Goal: Contribute content: Add original content to the website for others to see

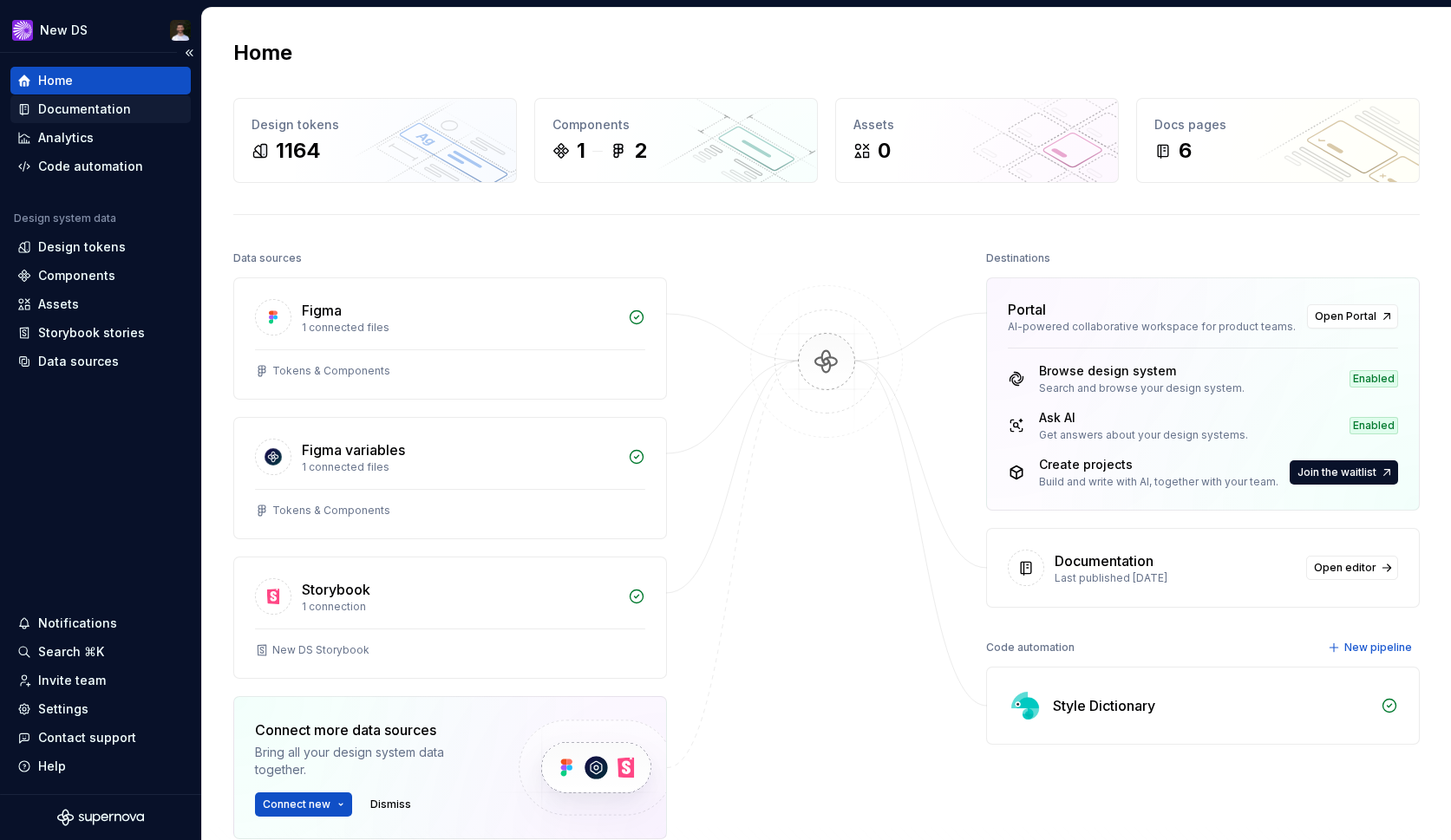
click at [80, 109] on div "Documentation" at bounding box center [84, 109] width 93 height 17
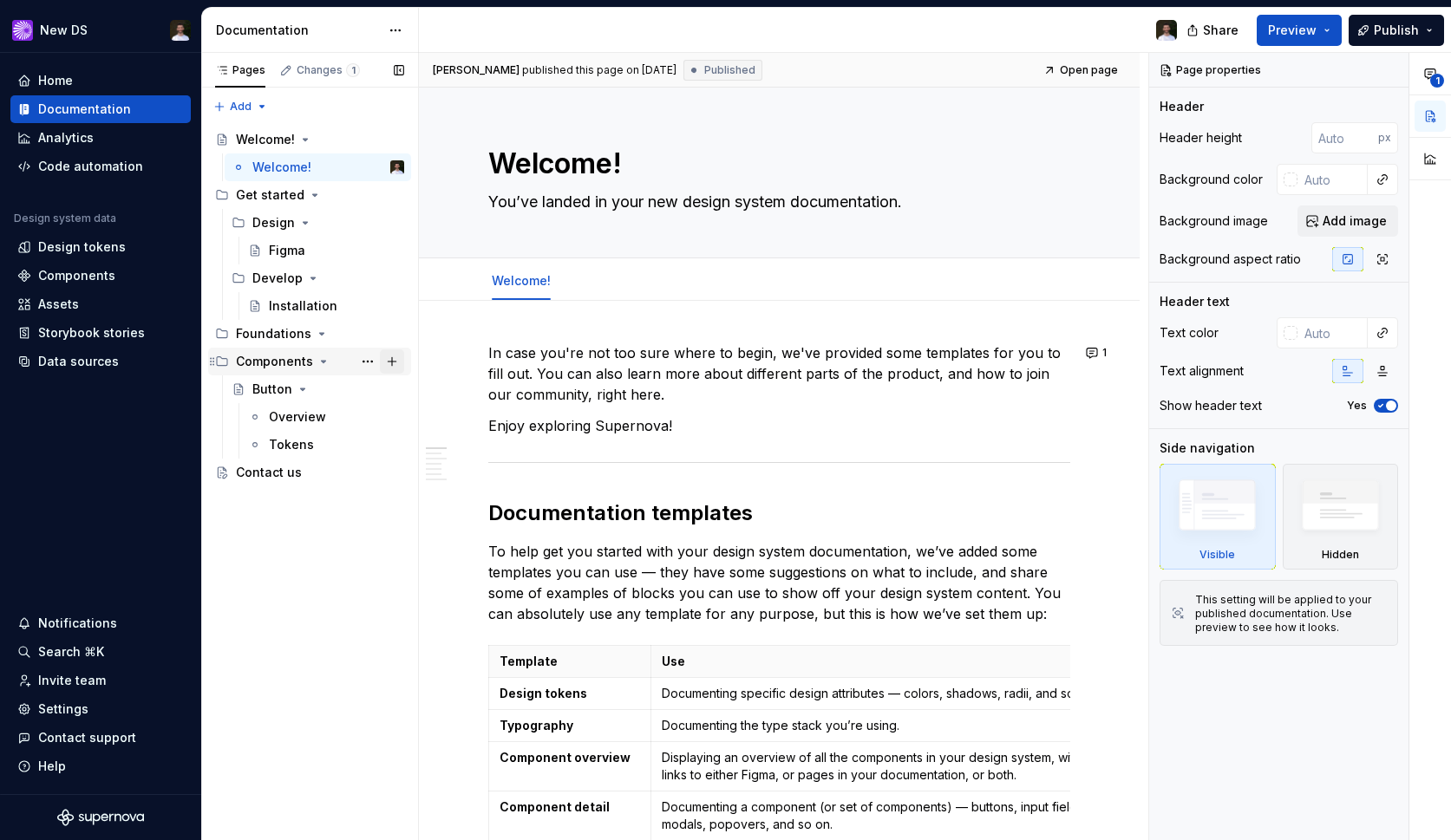
click at [396, 359] on button "Page tree" at bounding box center [392, 361] width 24 height 24
type textarea "*"
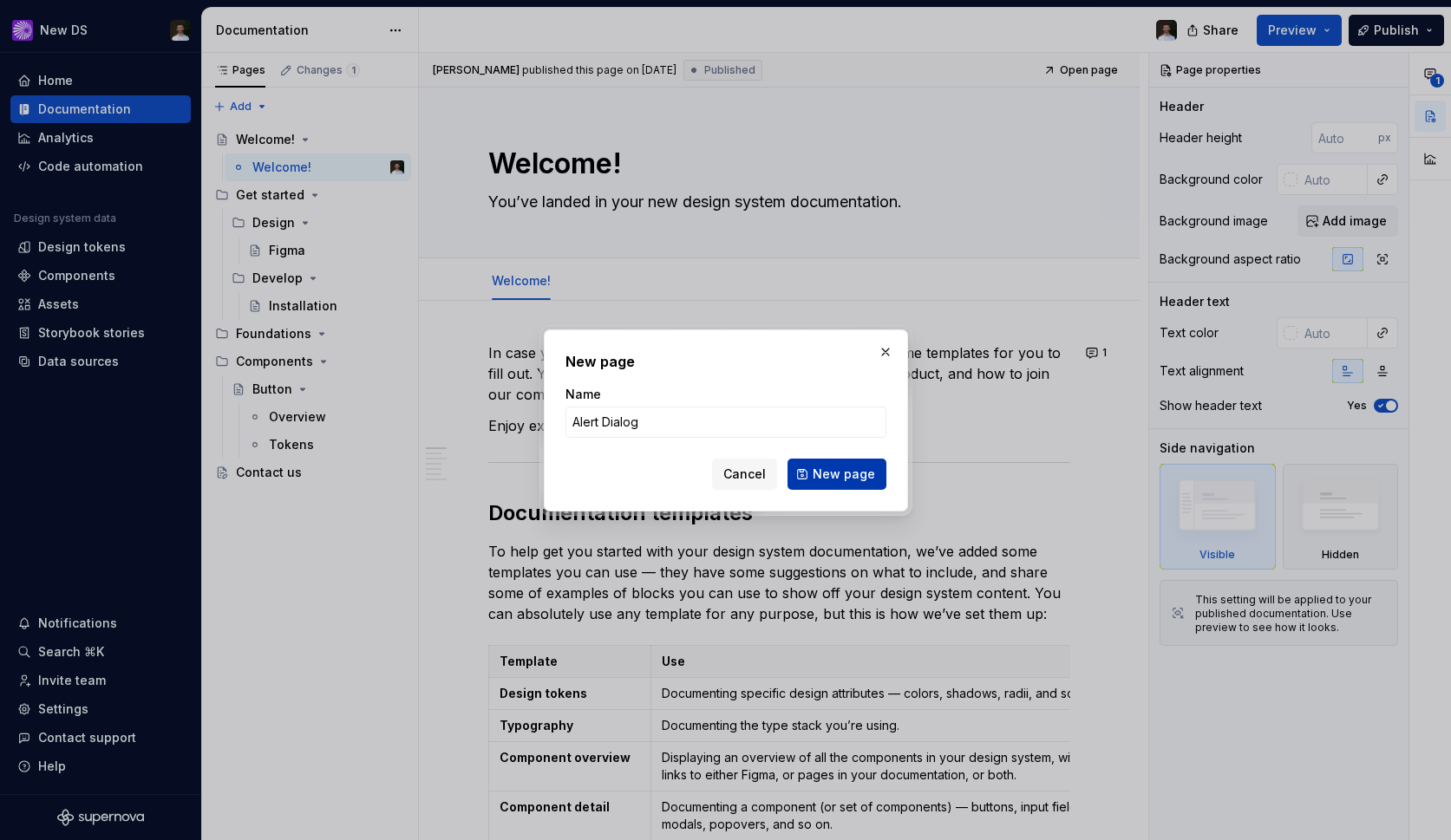
type input "Alert Dialog"
click at [837, 476] on span "New page" at bounding box center [843, 474] width 62 height 17
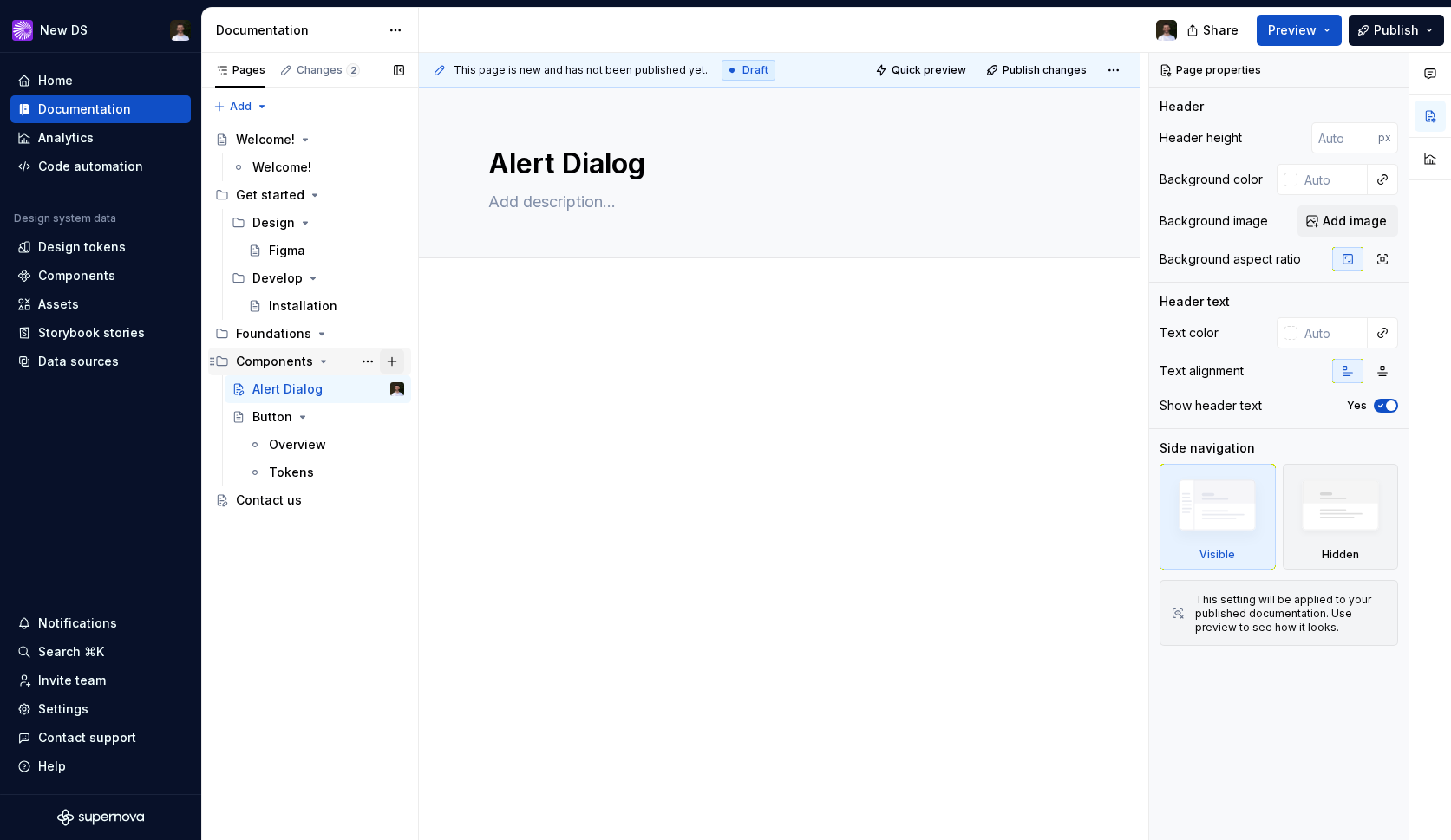
click at [394, 355] on button "Page tree" at bounding box center [392, 361] width 24 height 24
type textarea "*"
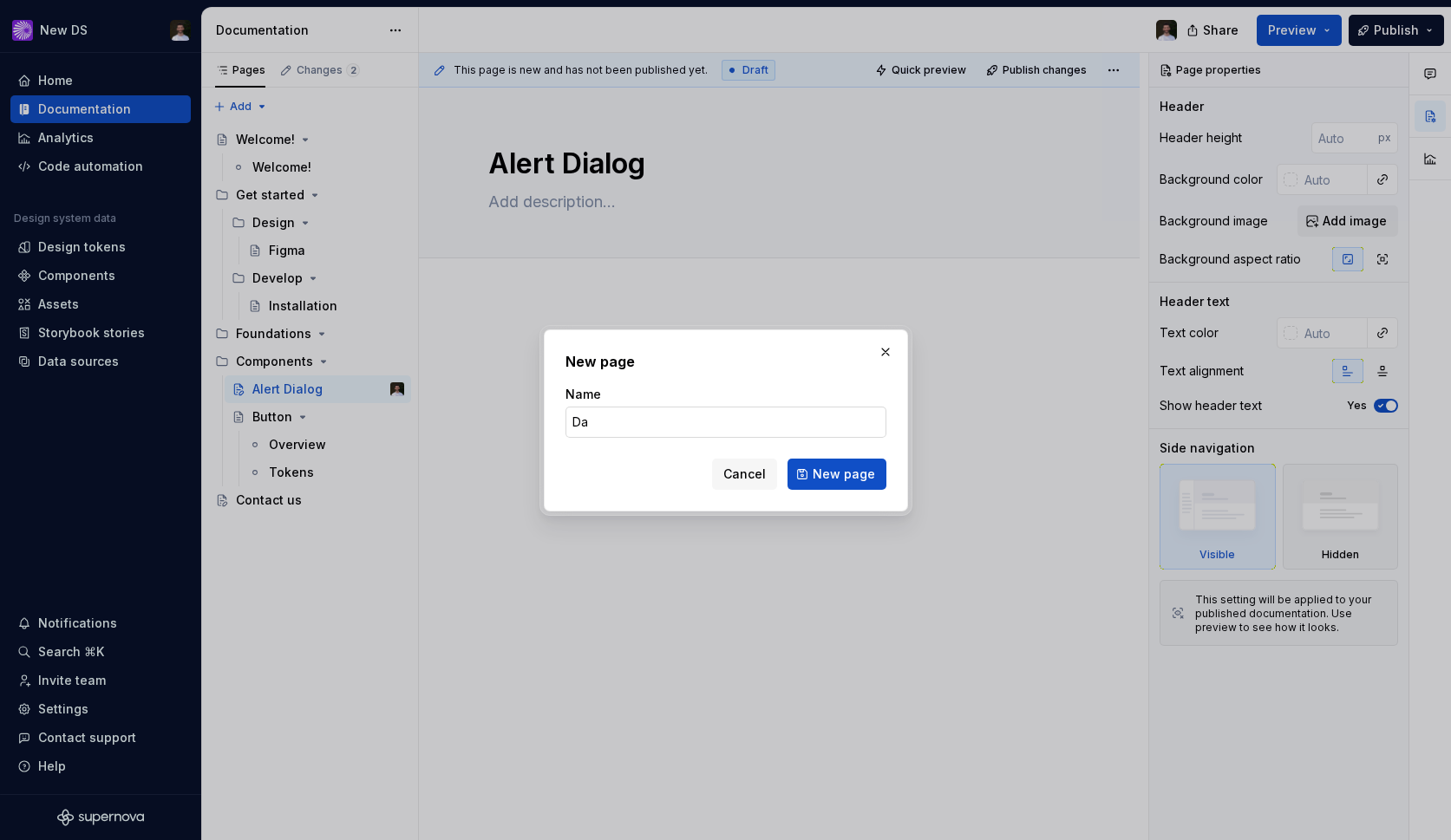
type input "D"
type input "Badge"
click at [860, 477] on span "New page" at bounding box center [843, 474] width 62 height 17
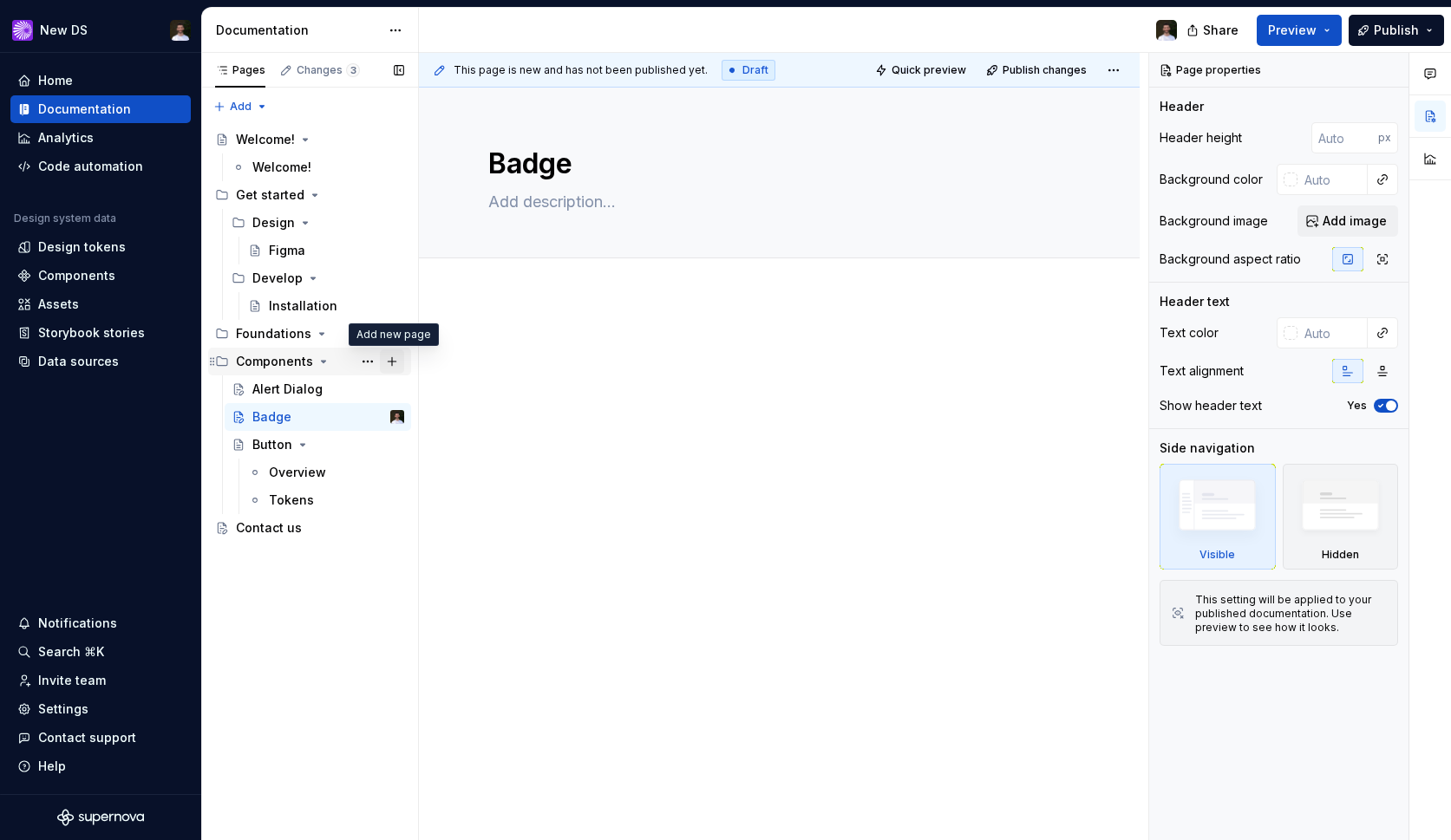
click at [392, 363] on button "Page tree" at bounding box center [392, 361] width 24 height 24
type textarea "*"
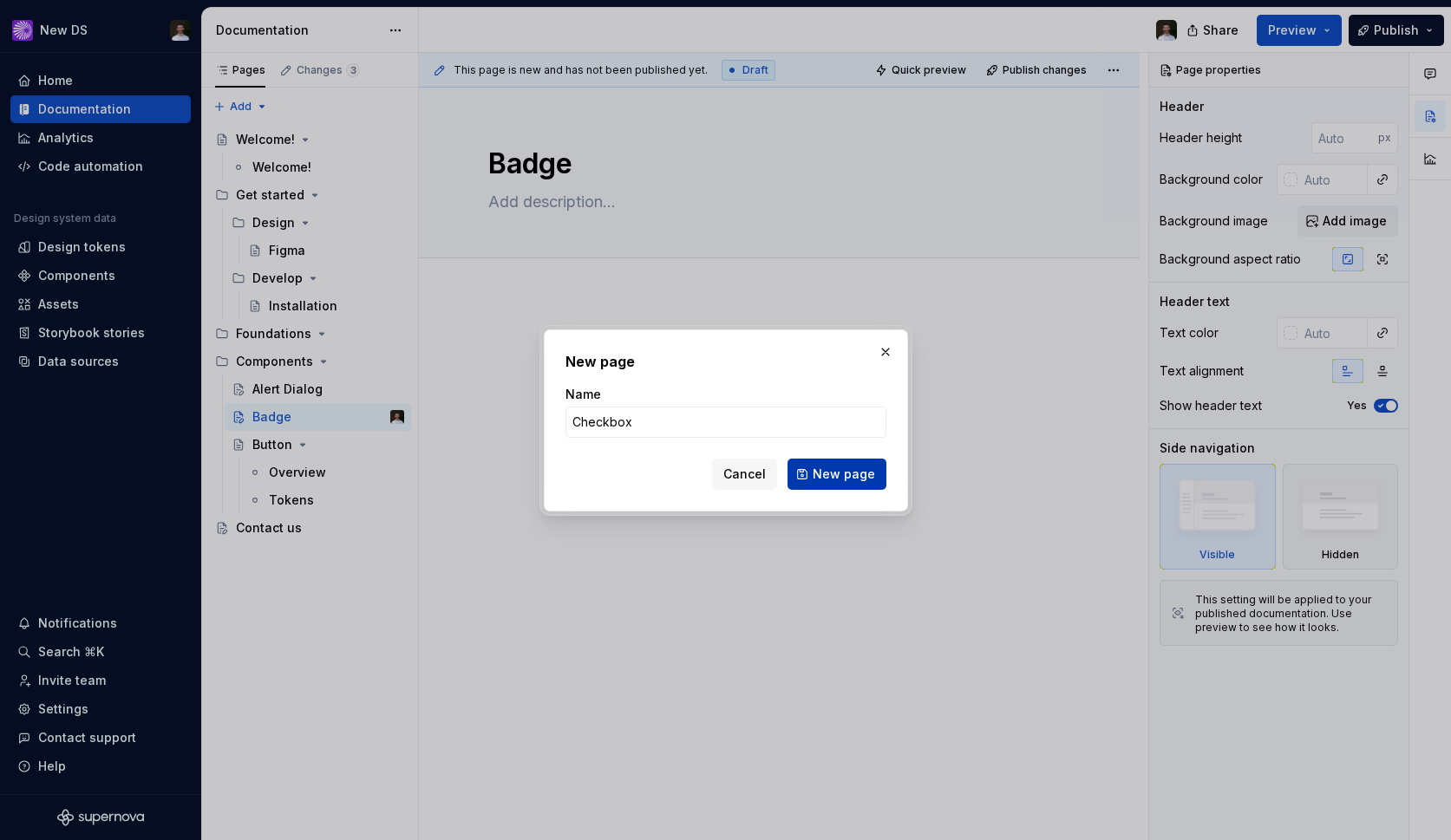
type input "Checkbox"
click at [819, 470] on span "New page" at bounding box center [843, 474] width 62 height 17
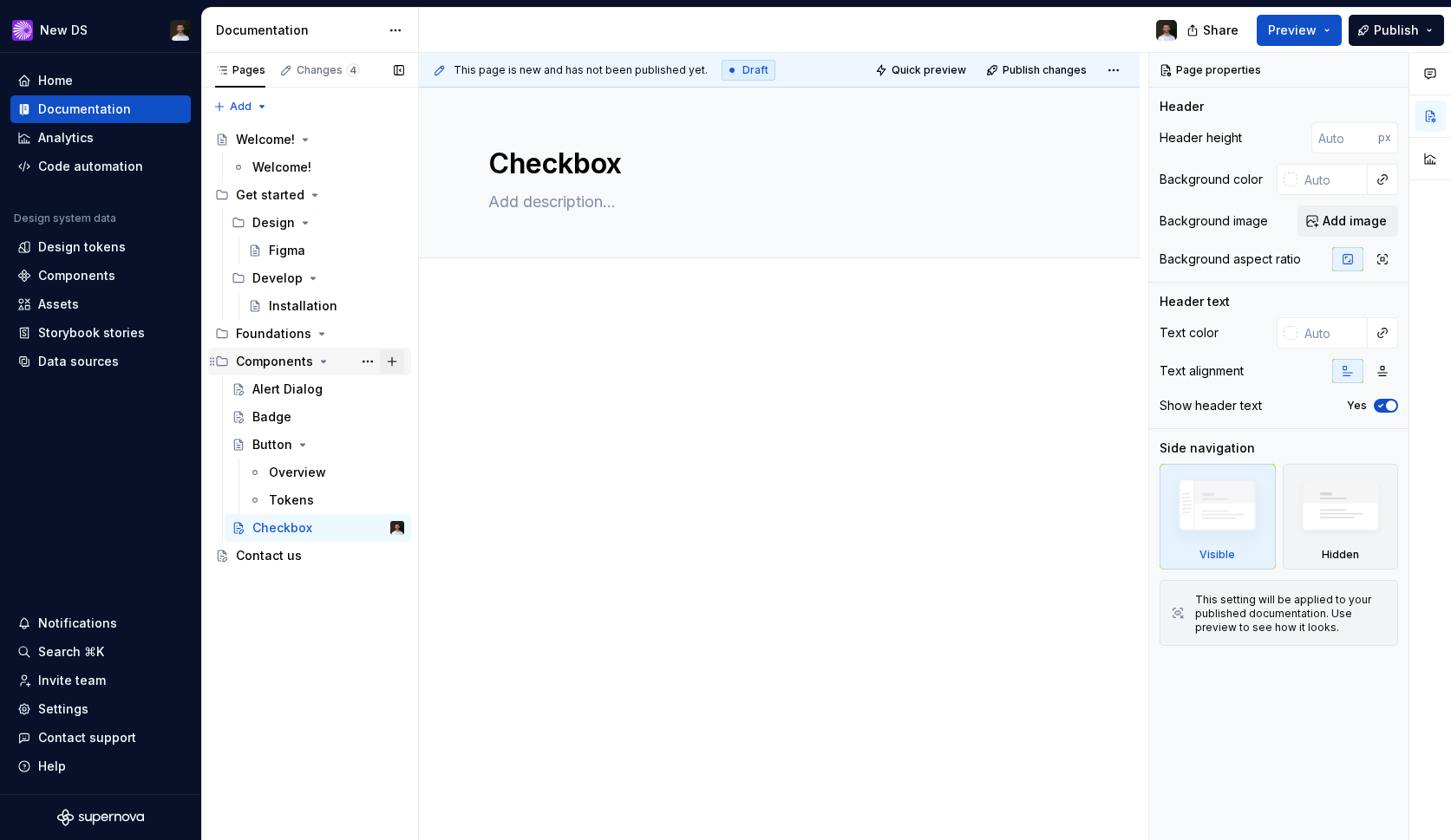
click at [394, 358] on button "Page tree" at bounding box center [392, 361] width 24 height 24
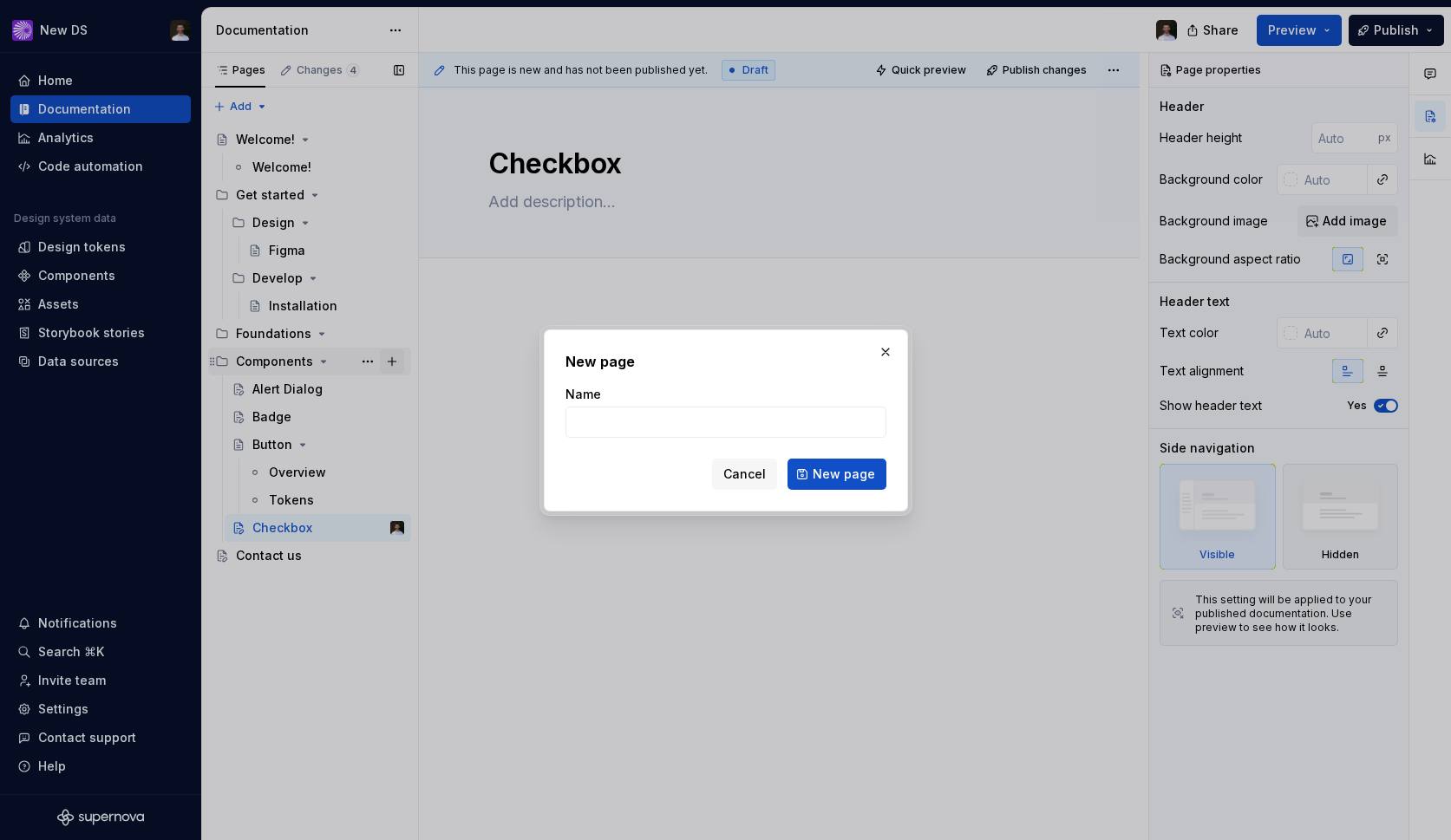
type textarea "*"
type input "Icons"
click button "New page" at bounding box center [837, 474] width 99 height 32
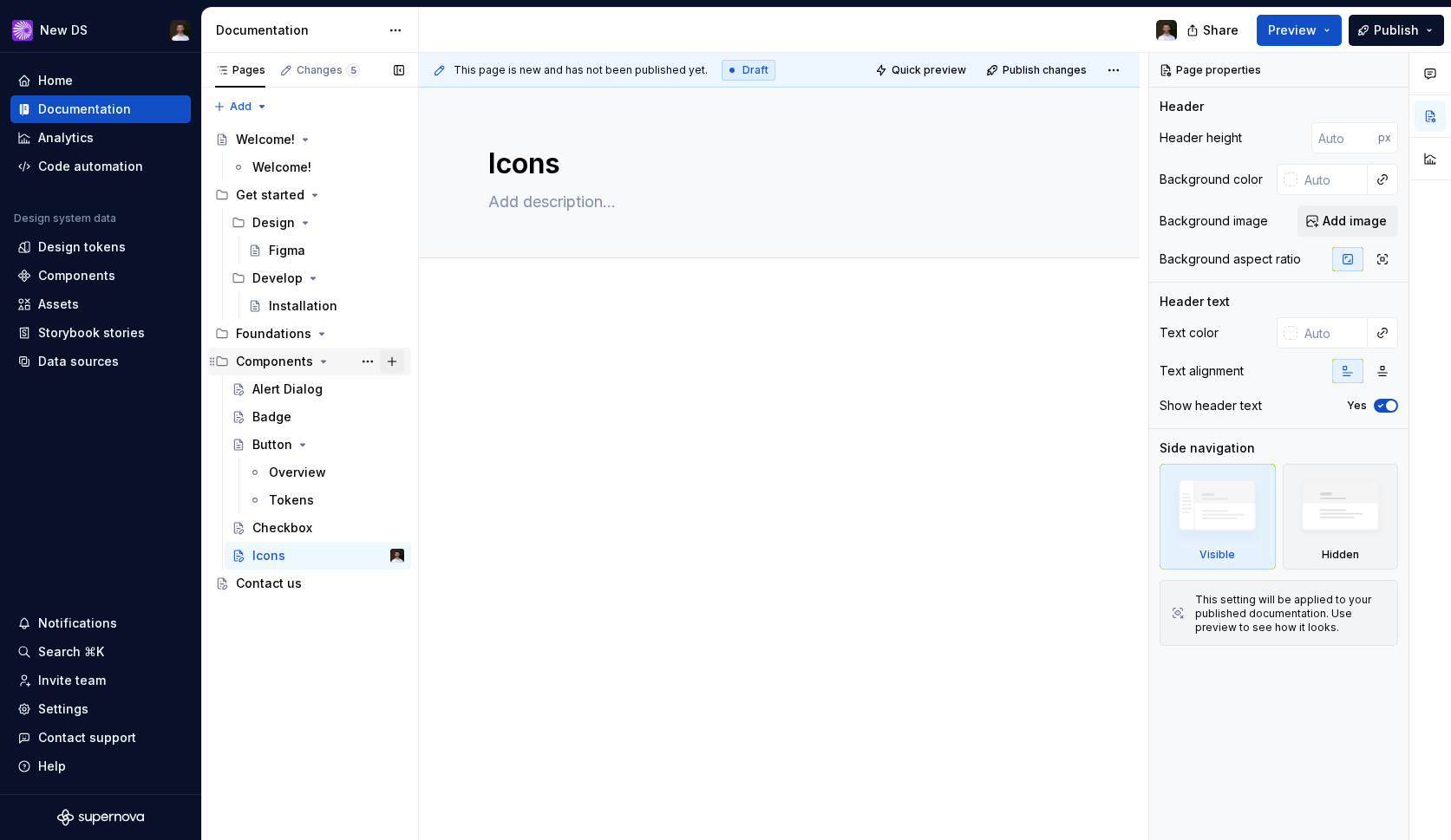
click at [389, 355] on button "Page tree" at bounding box center [392, 361] width 24 height 24
type textarea "*"
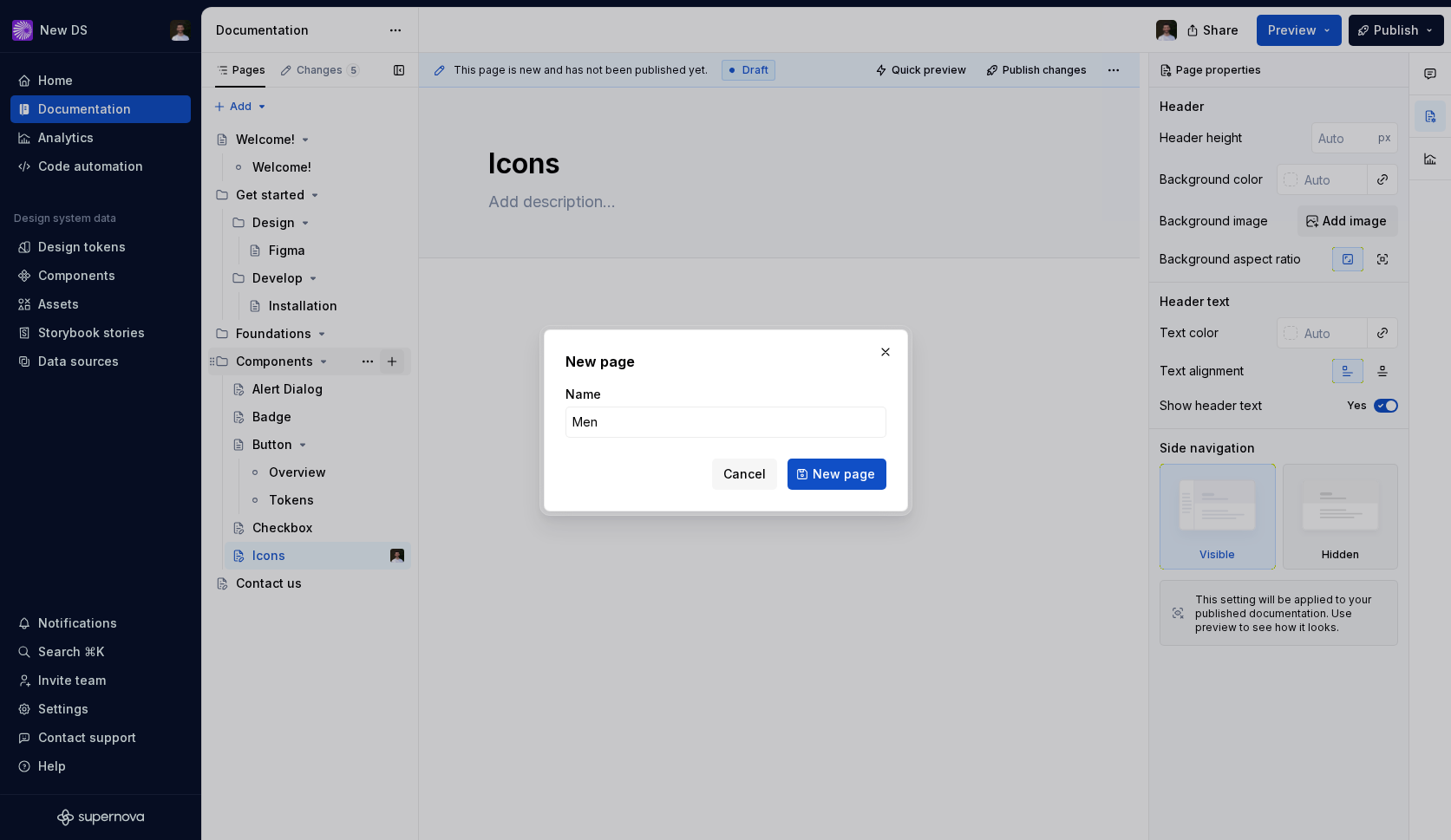
type input "Menu"
click button "New page" at bounding box center [837, 474] width 99 height 32
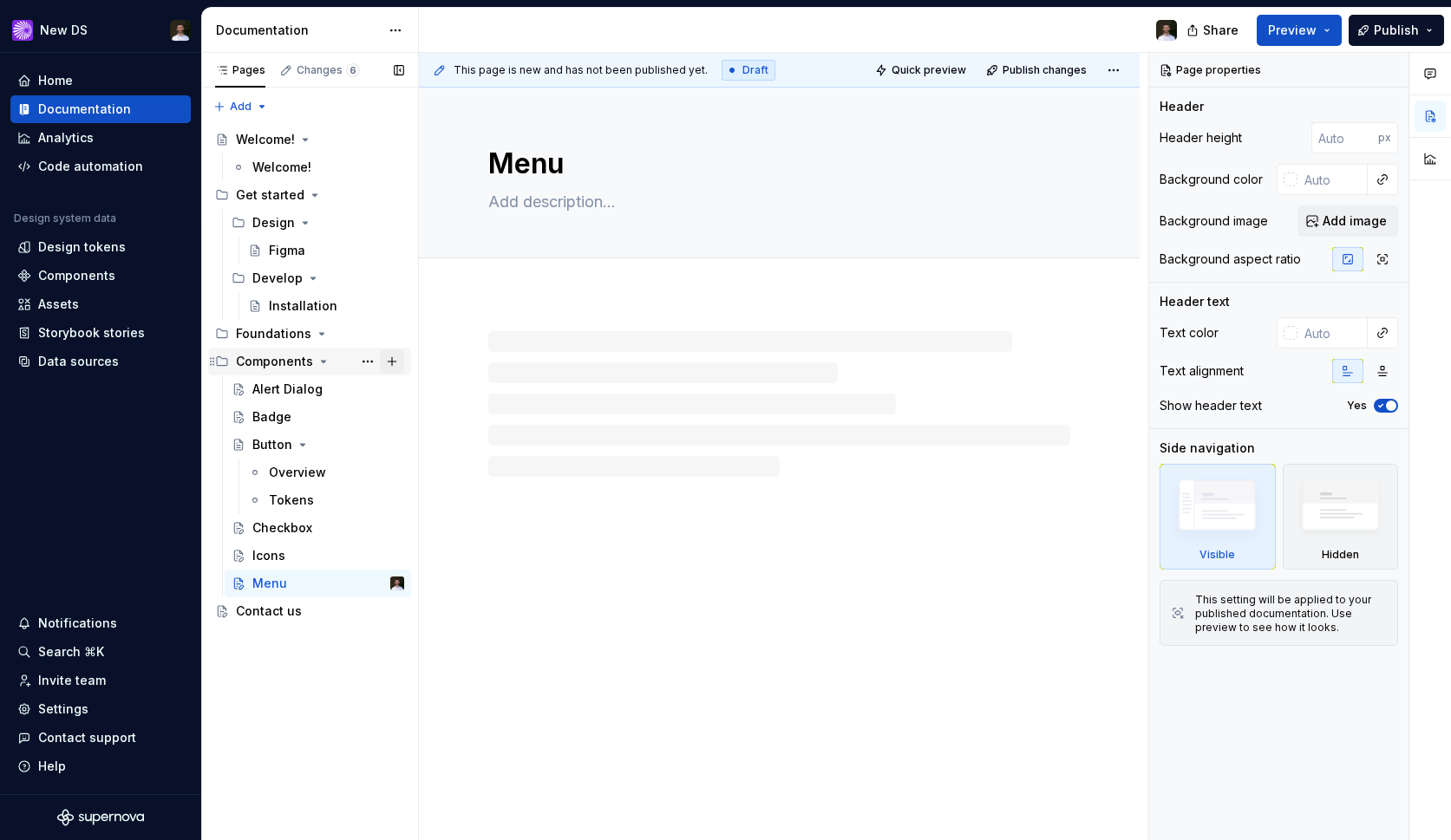
click at [394, 361] on button "Page tree" at bounding box center [392, 361] width 24 height 24
type textarea "*"
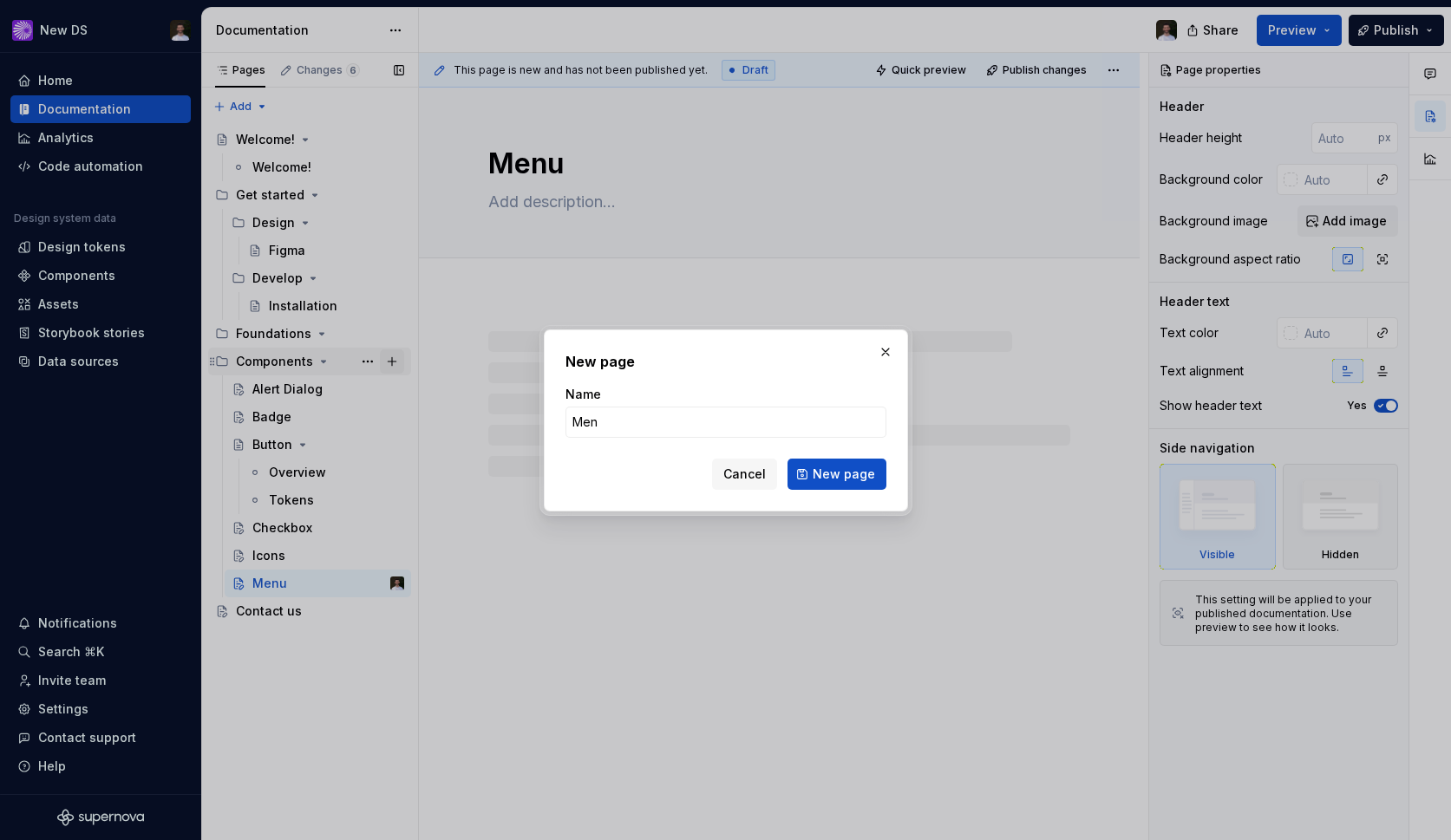
type input "Menu"
type textarea "*"
type input "Menu"
type textarea "*"
type input "Menu Divider"
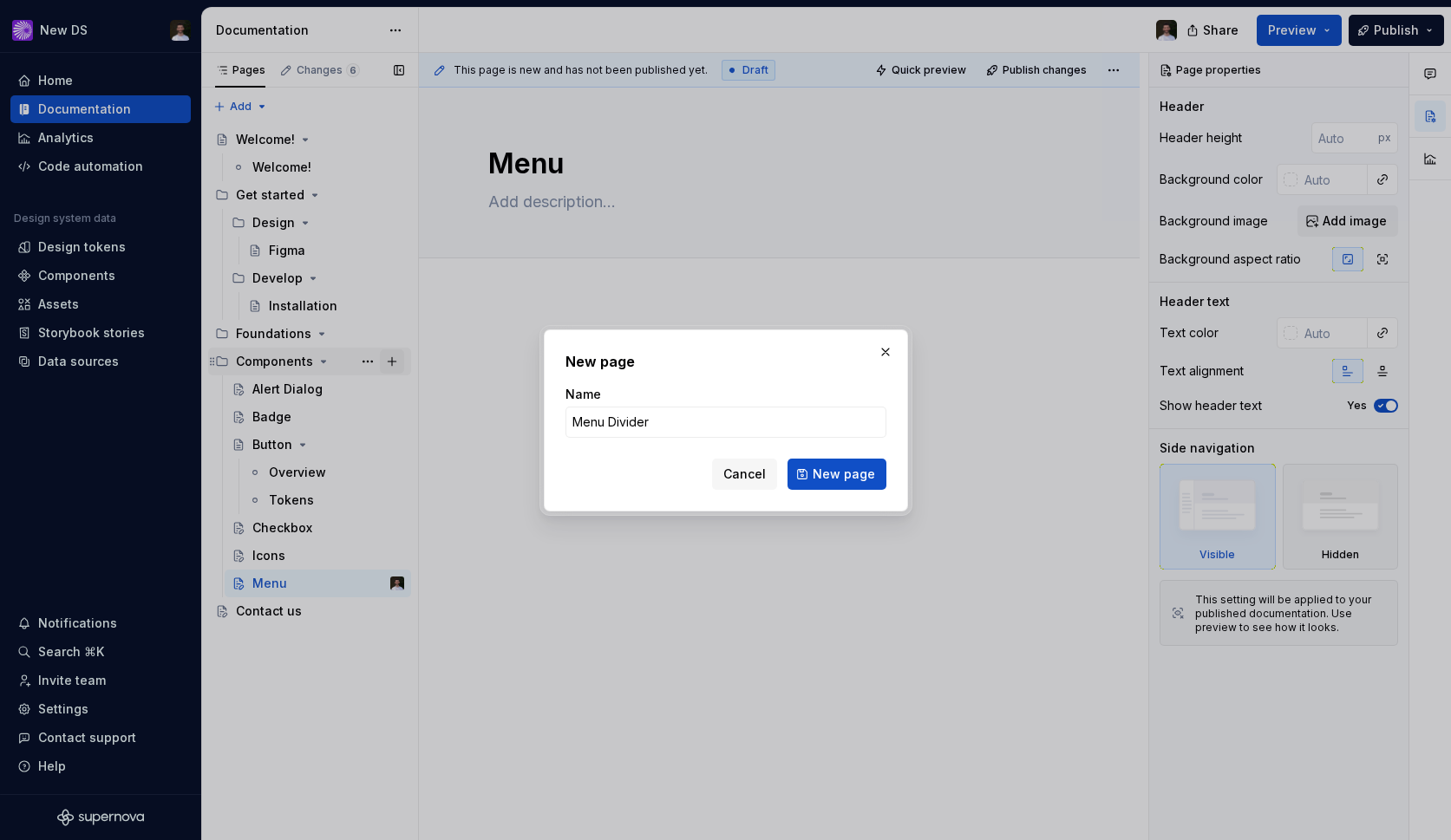
click button "New page" at bounding box center [837, 474] width 99 height 32
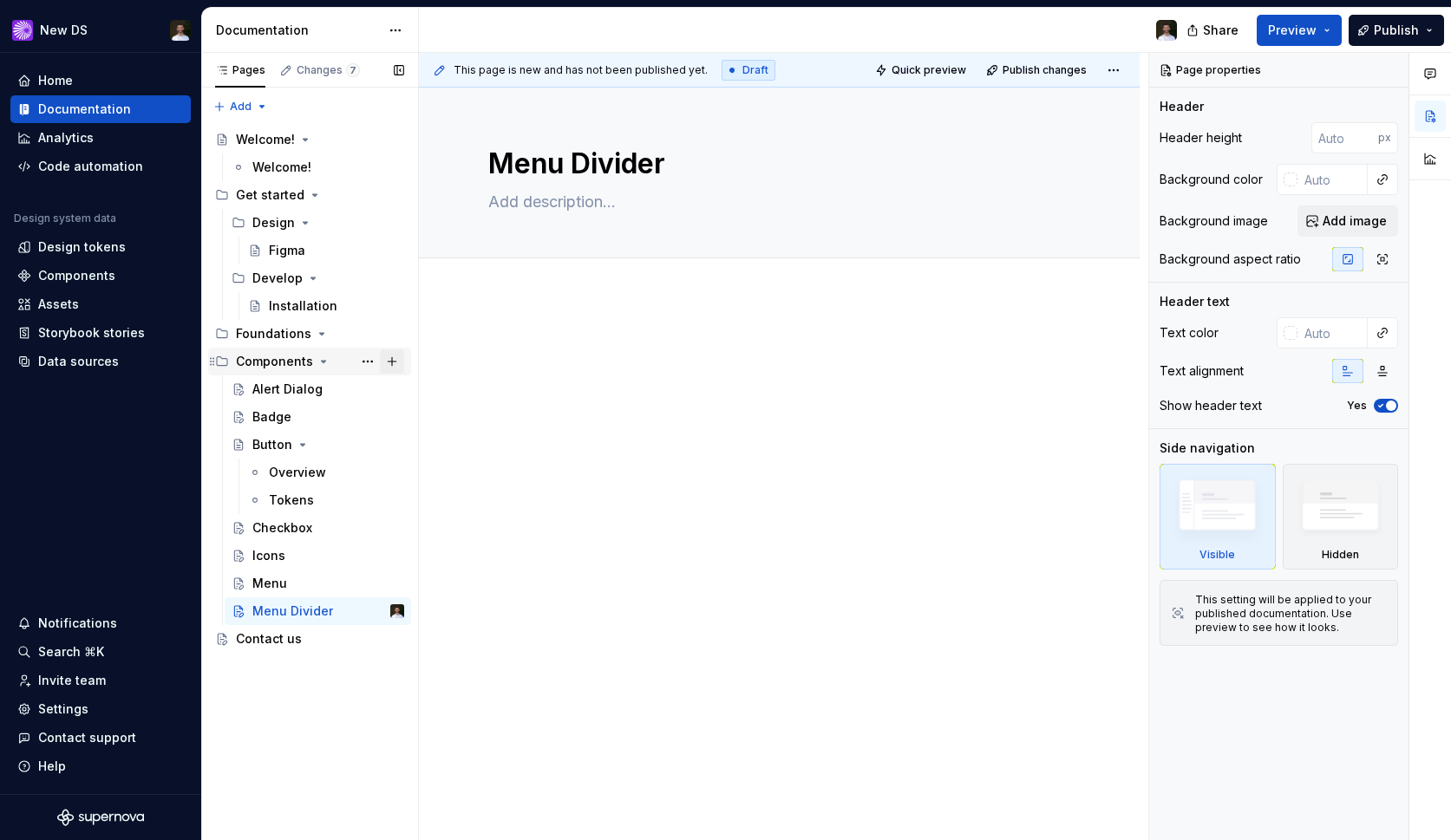
click at [399, 356] on button "Page tree" at bounding box center [392, 361] width 24 height 24
type textarea "*"
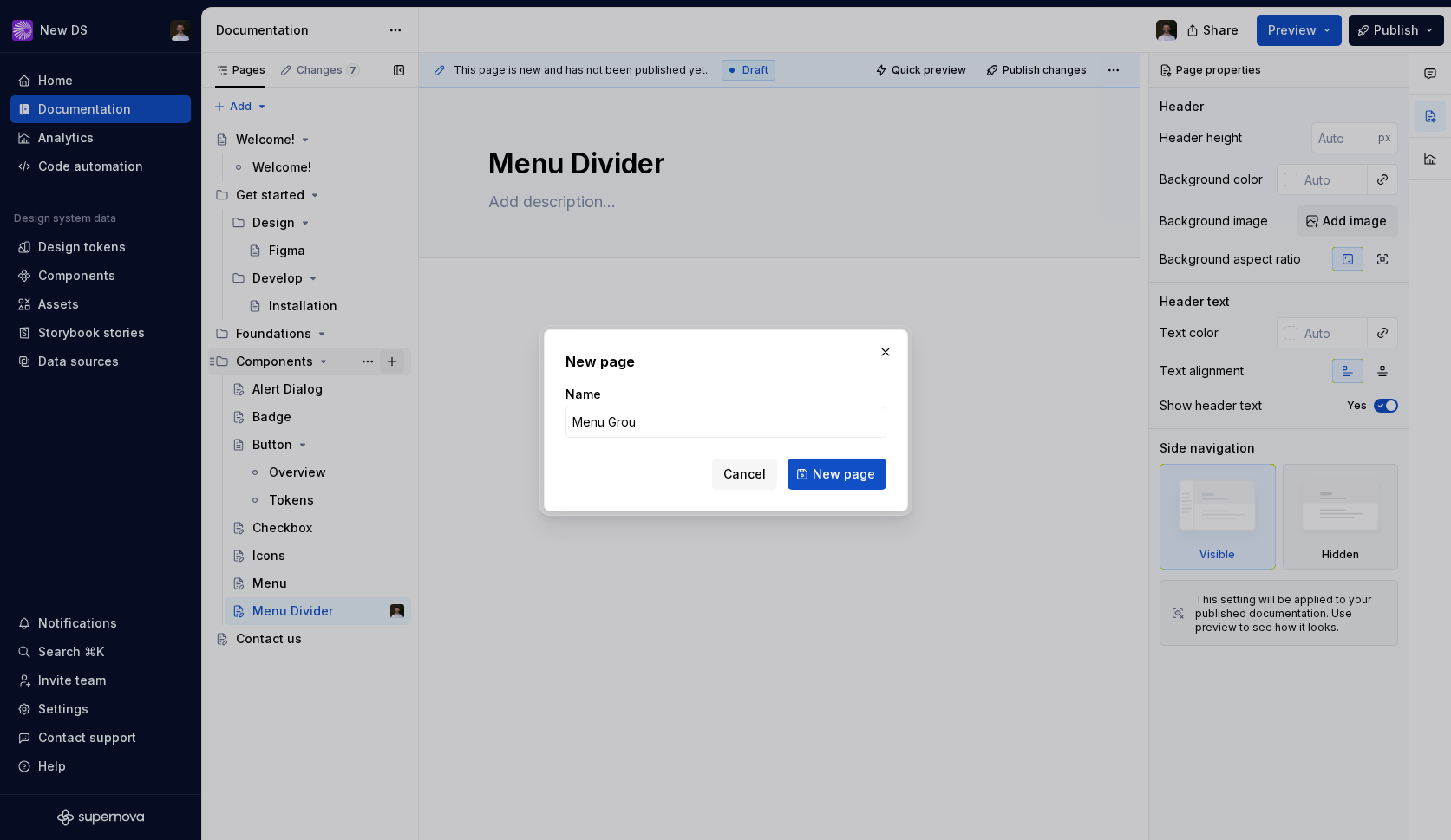
type input "Menu Group"
click button "New page" at bounding box center [837, 474] width 99 height 32
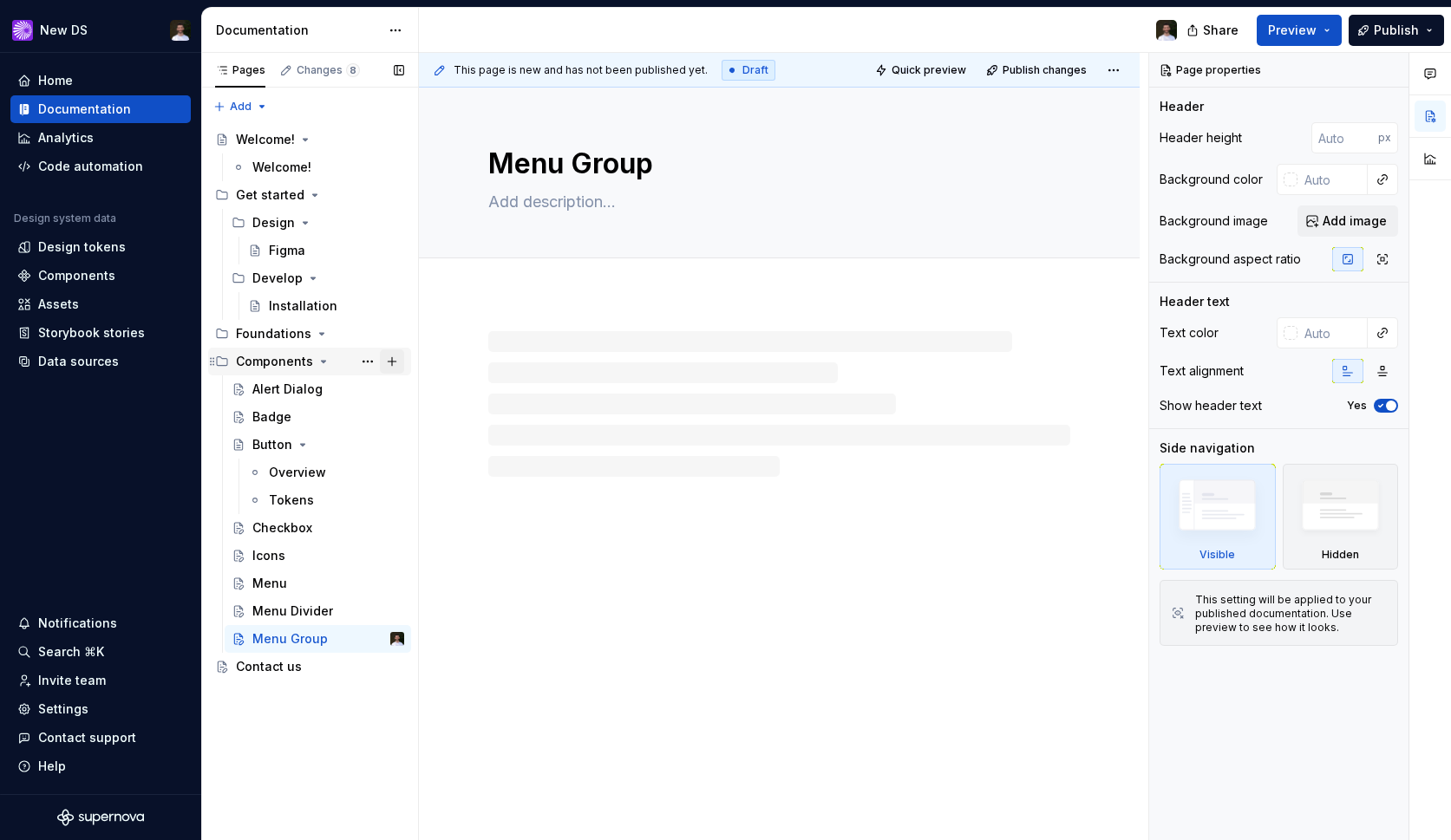
click at [389, 357] on button "Page tree" at bounding box center [392, 361] width 24 height 24
type textarea "*"
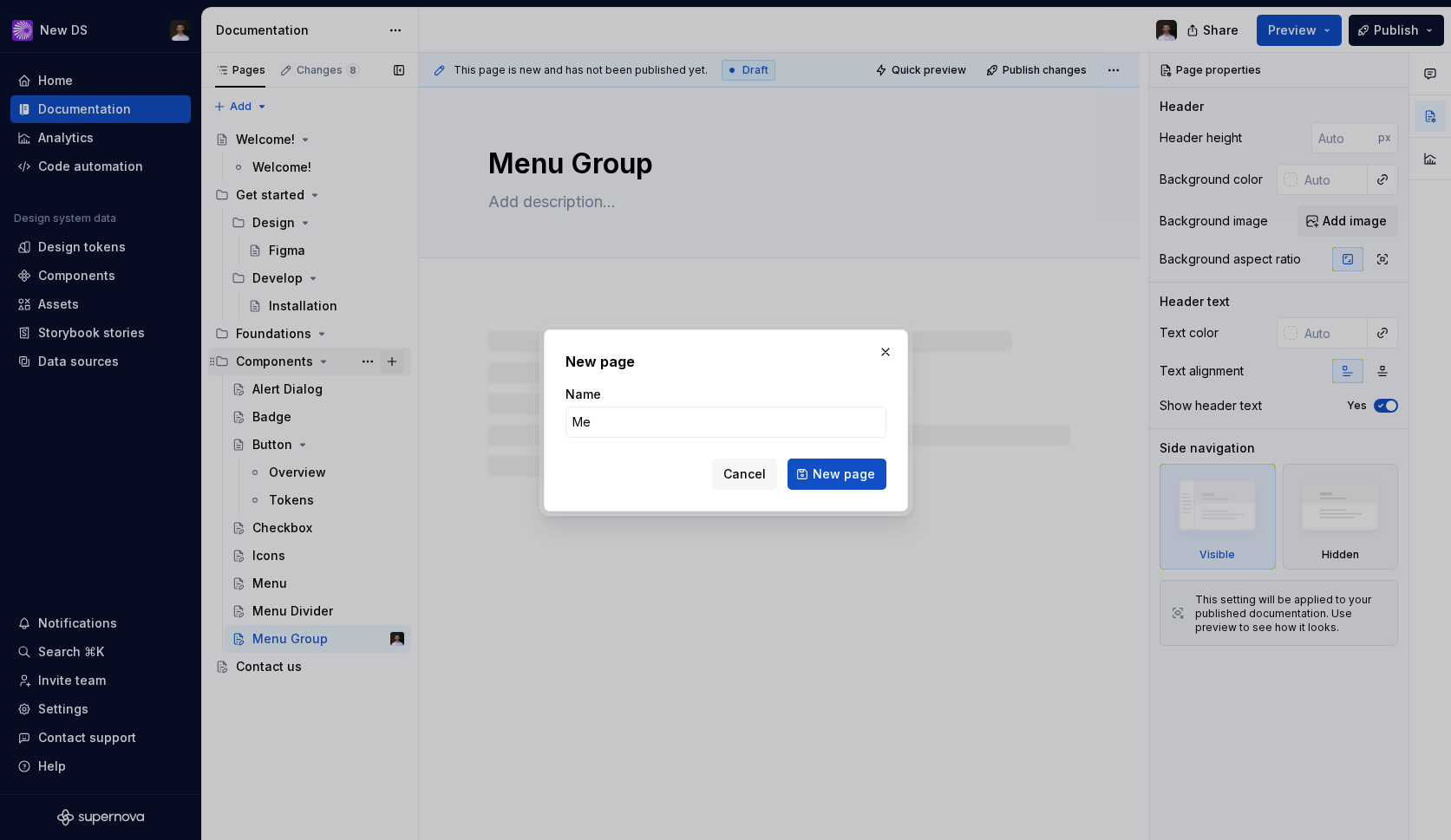
type input "Men"
type textarea "*"
type input "Menu"
type textarea "*"
type input "Menu Item"
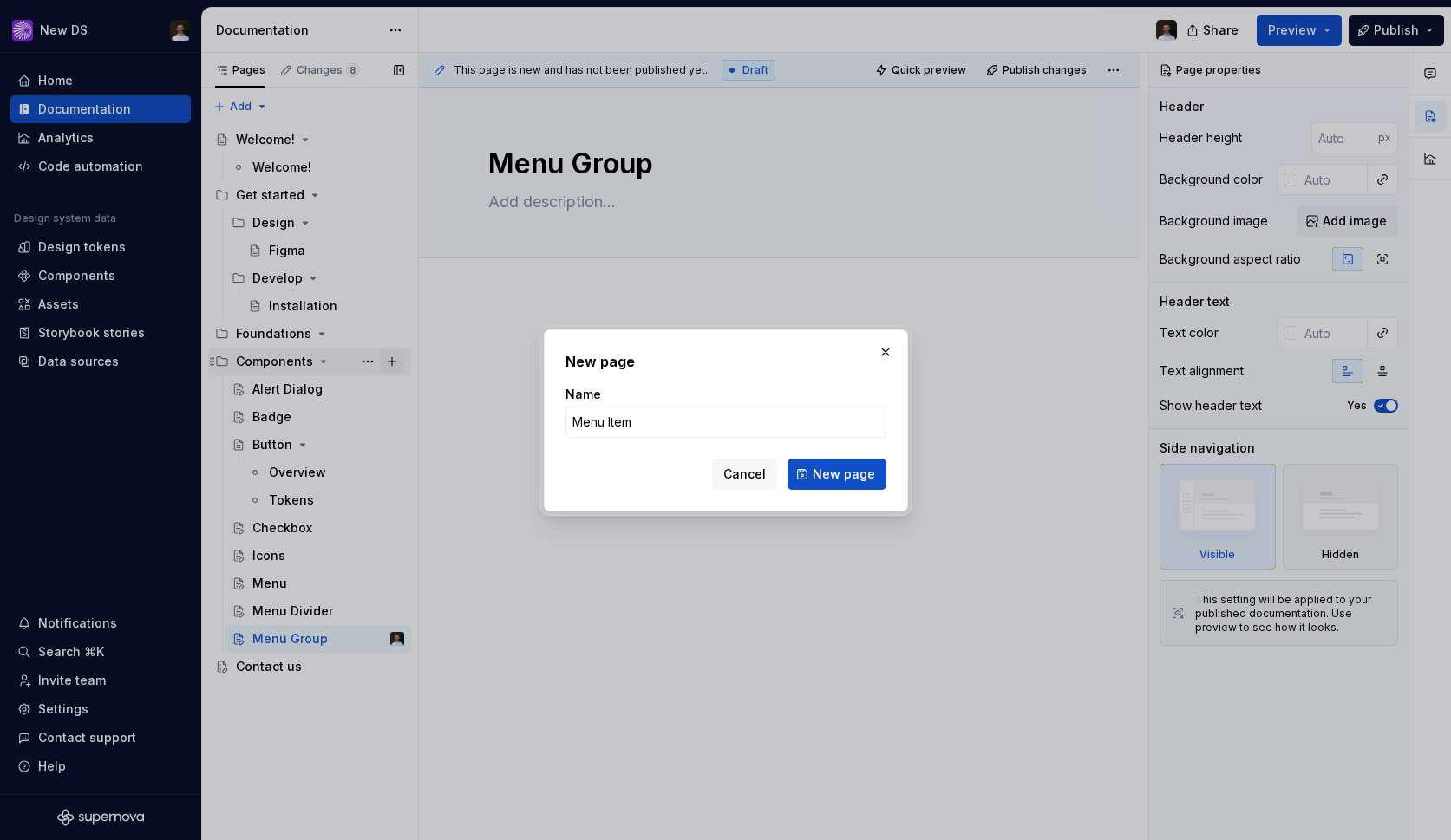
click button "New page" at bounding box center [837, 474] width 99 height 32
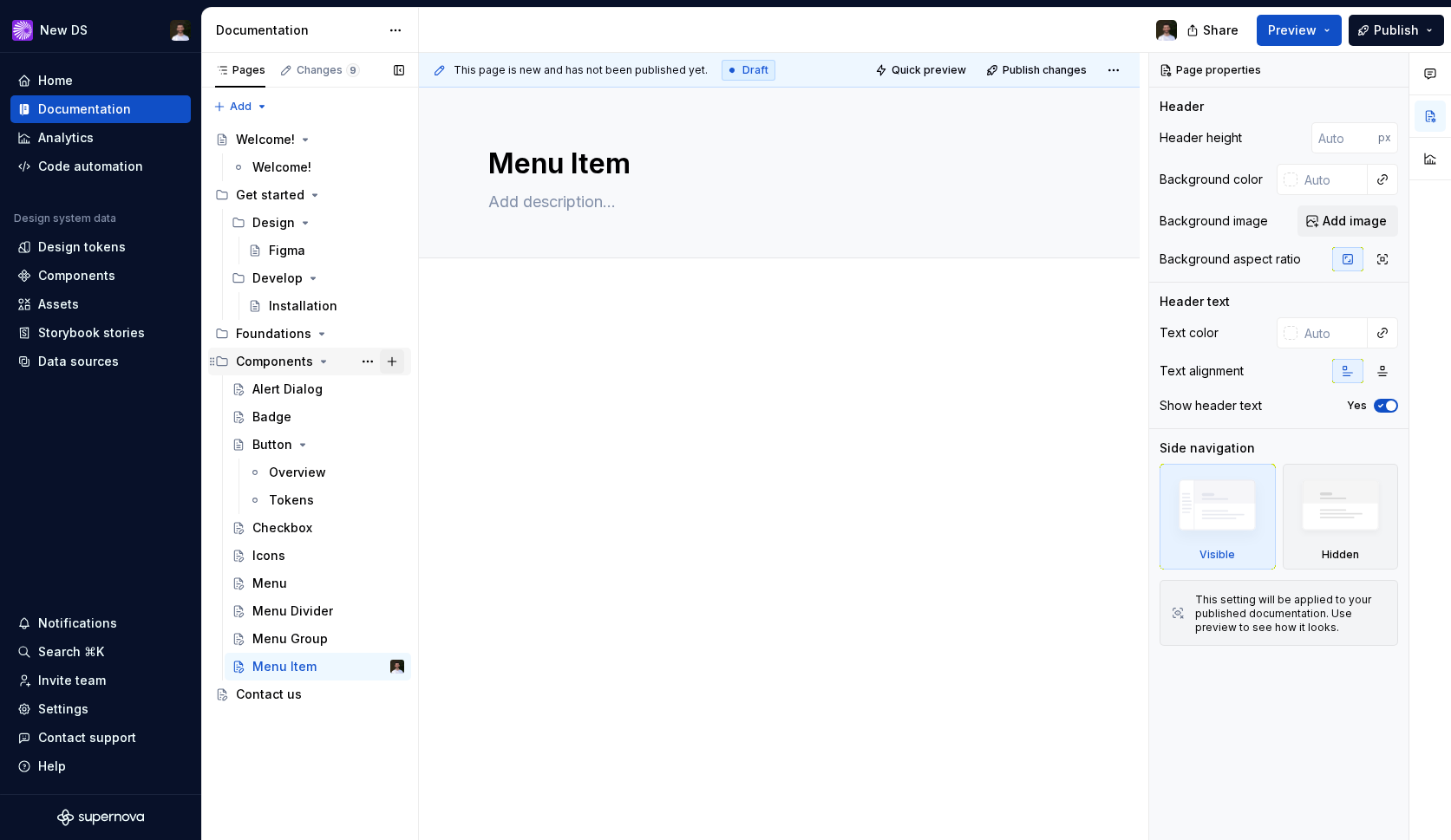
click at [396, 360] on button "Page tree" at bounding box center [392, 361] width 24 height 24
type textarea "*"
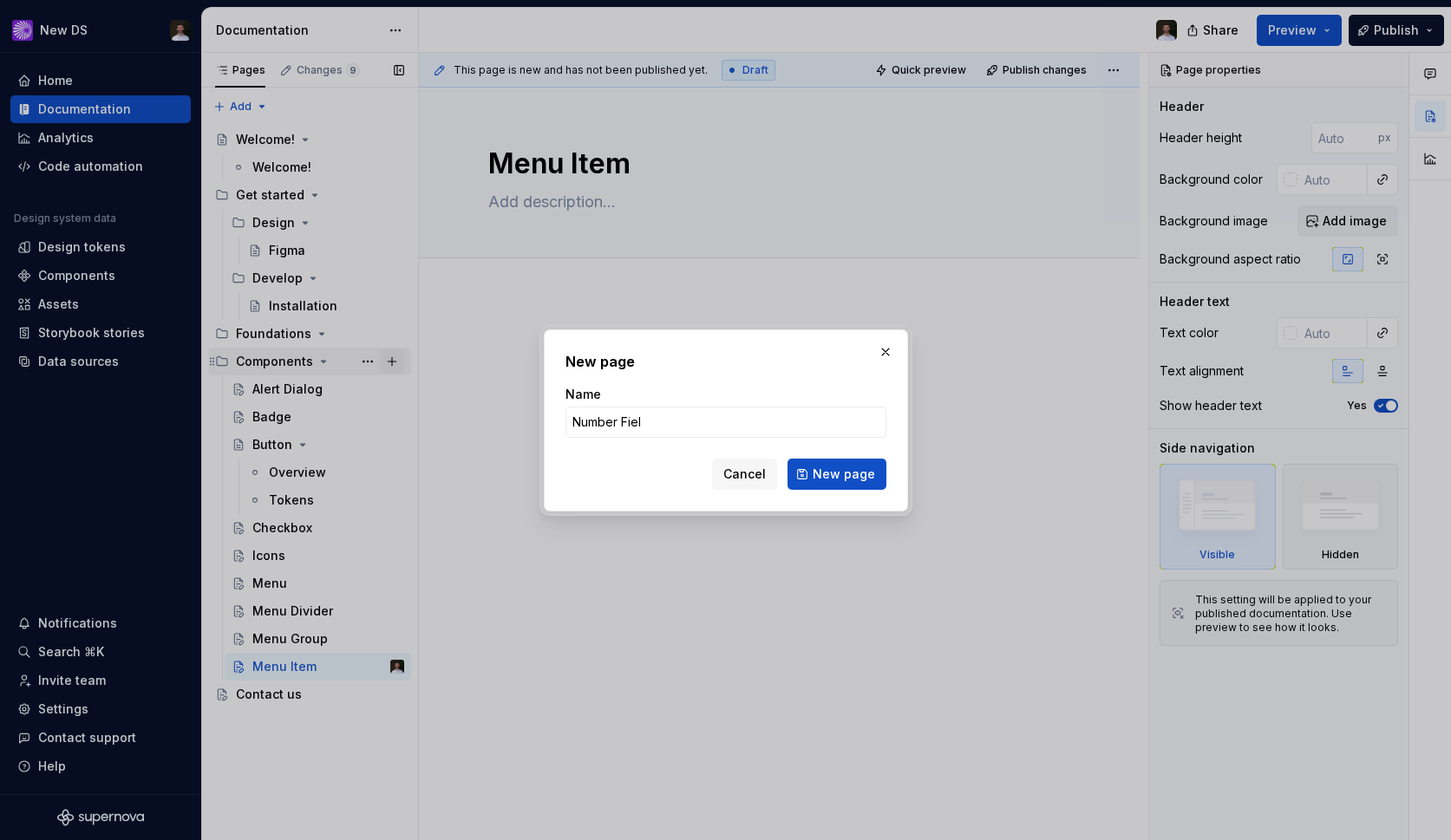
type input "Number Field"
click button "New page" at bounding box center [837, 474] width 99 height 32
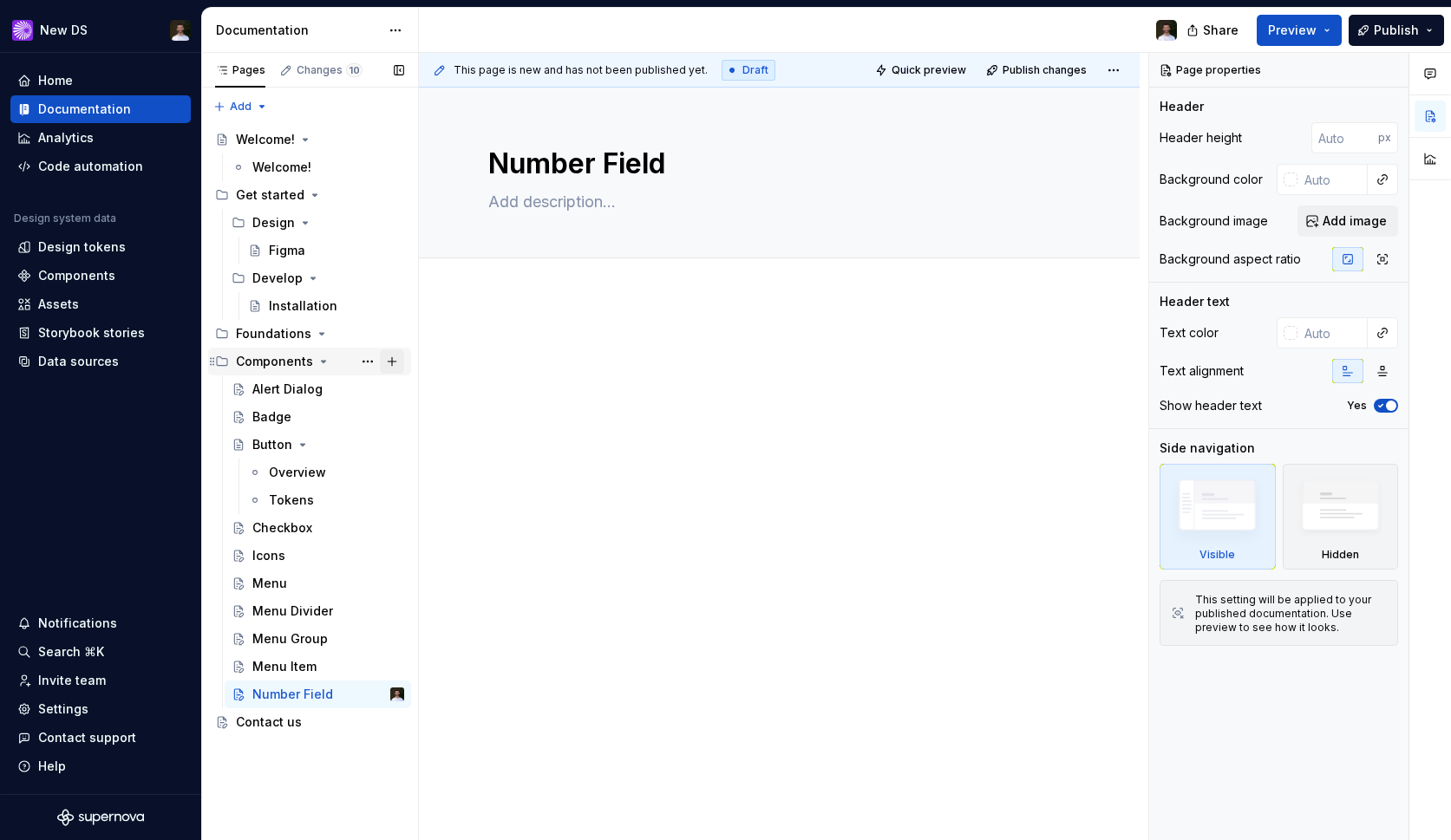
click at [395, 359] on button "Page tree" at bounding box center [392, 361] width 24 height 24
type textarea "*"
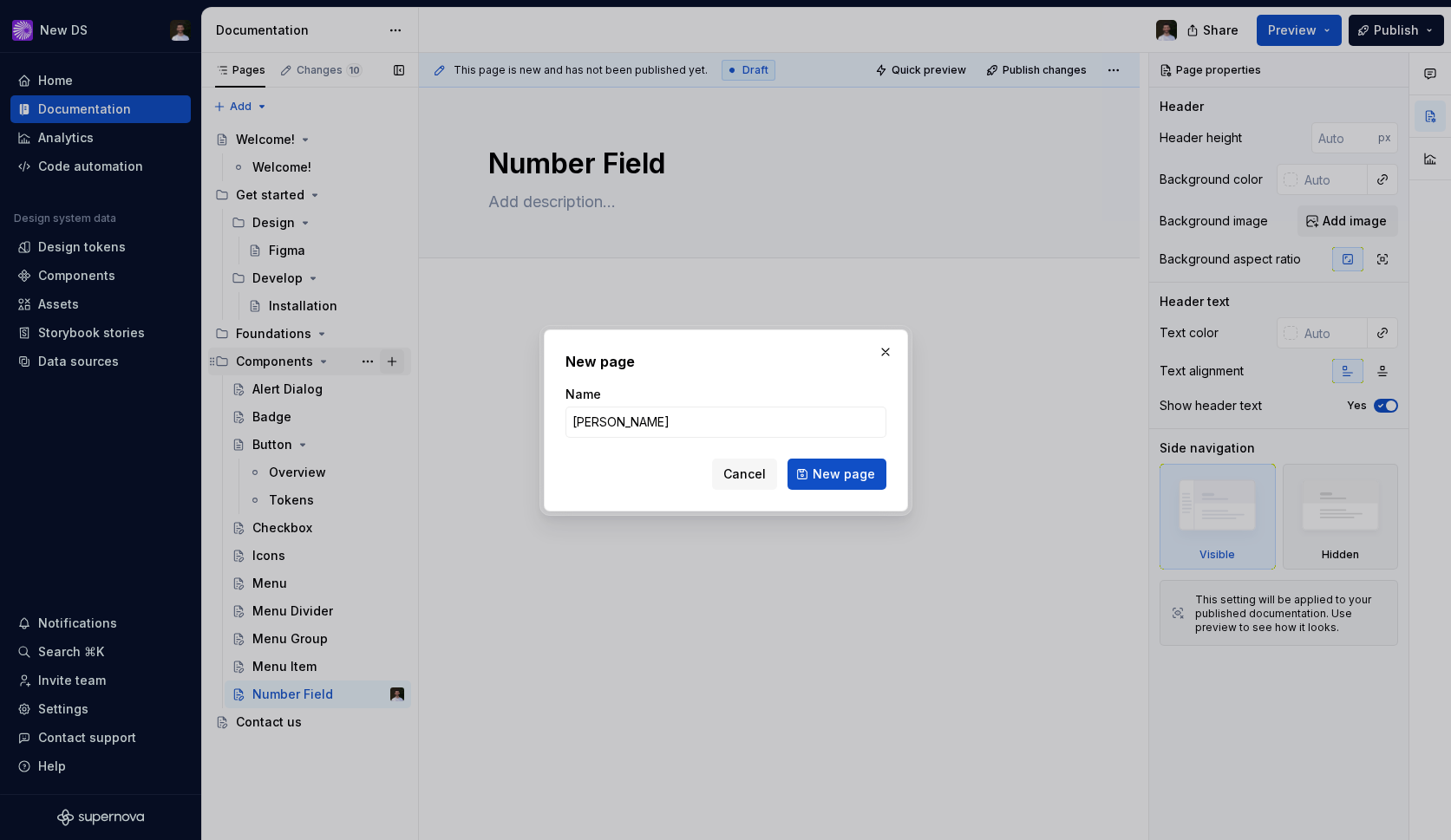
type input "Overlay"
click button "New page" at bounding box center [837, 474] width 99 height 32
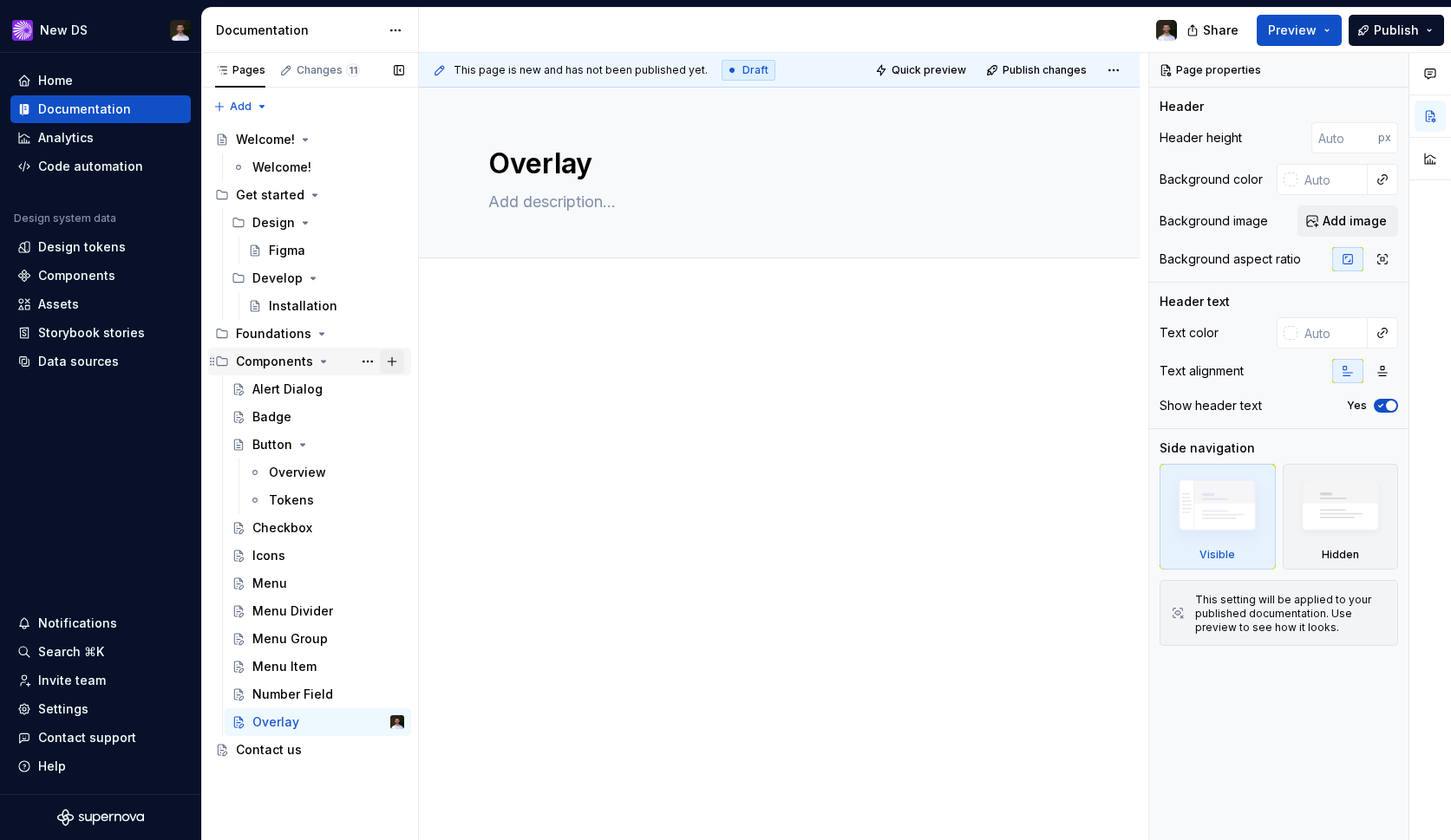
click at [399, 360] on button "Page tree" at bounding box center [392, 361] width 24 height 24
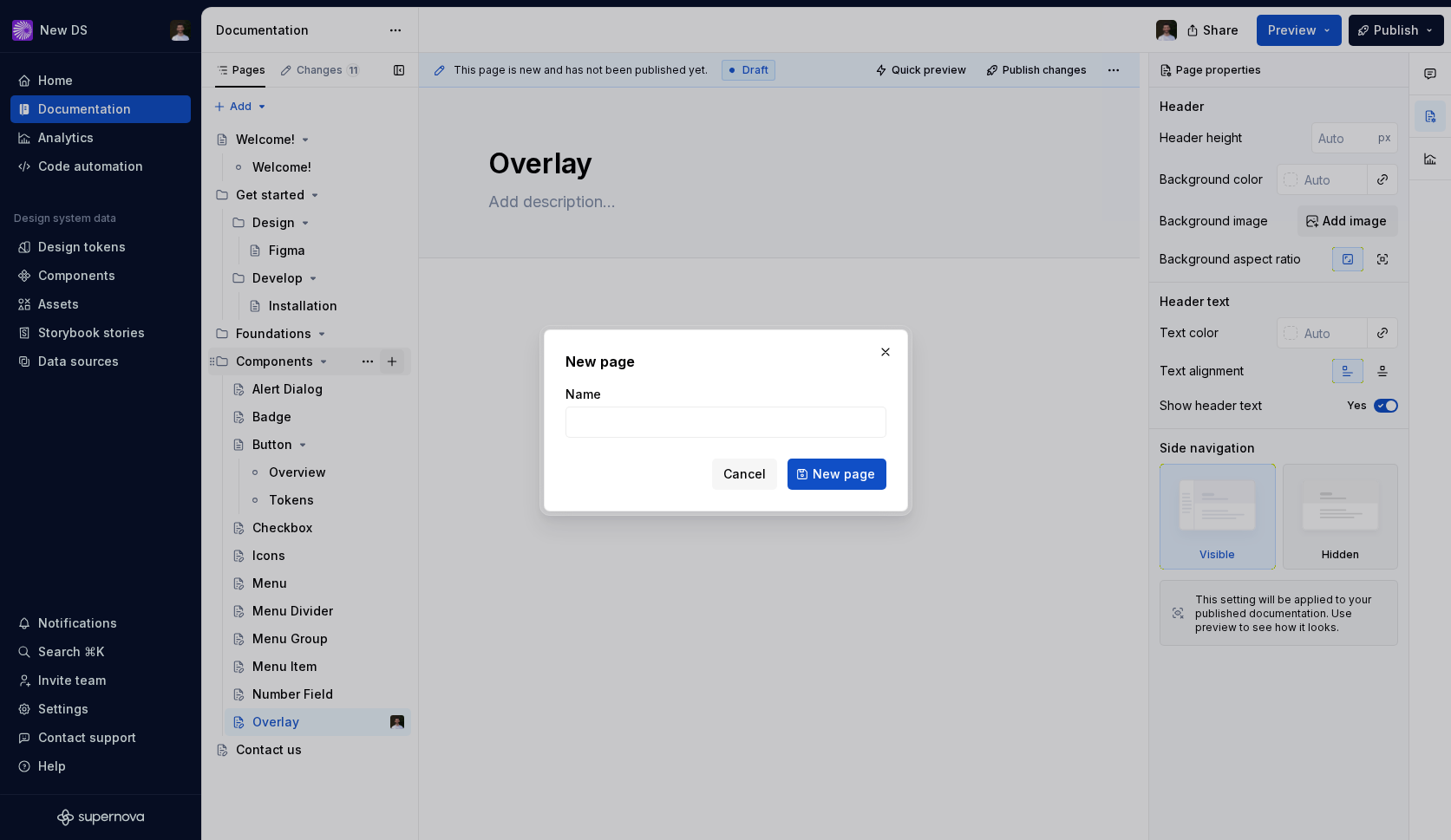
type textarea "*"
type input "Picker"
click button "New page" at bounding box center [837, 474] width 99 height 32
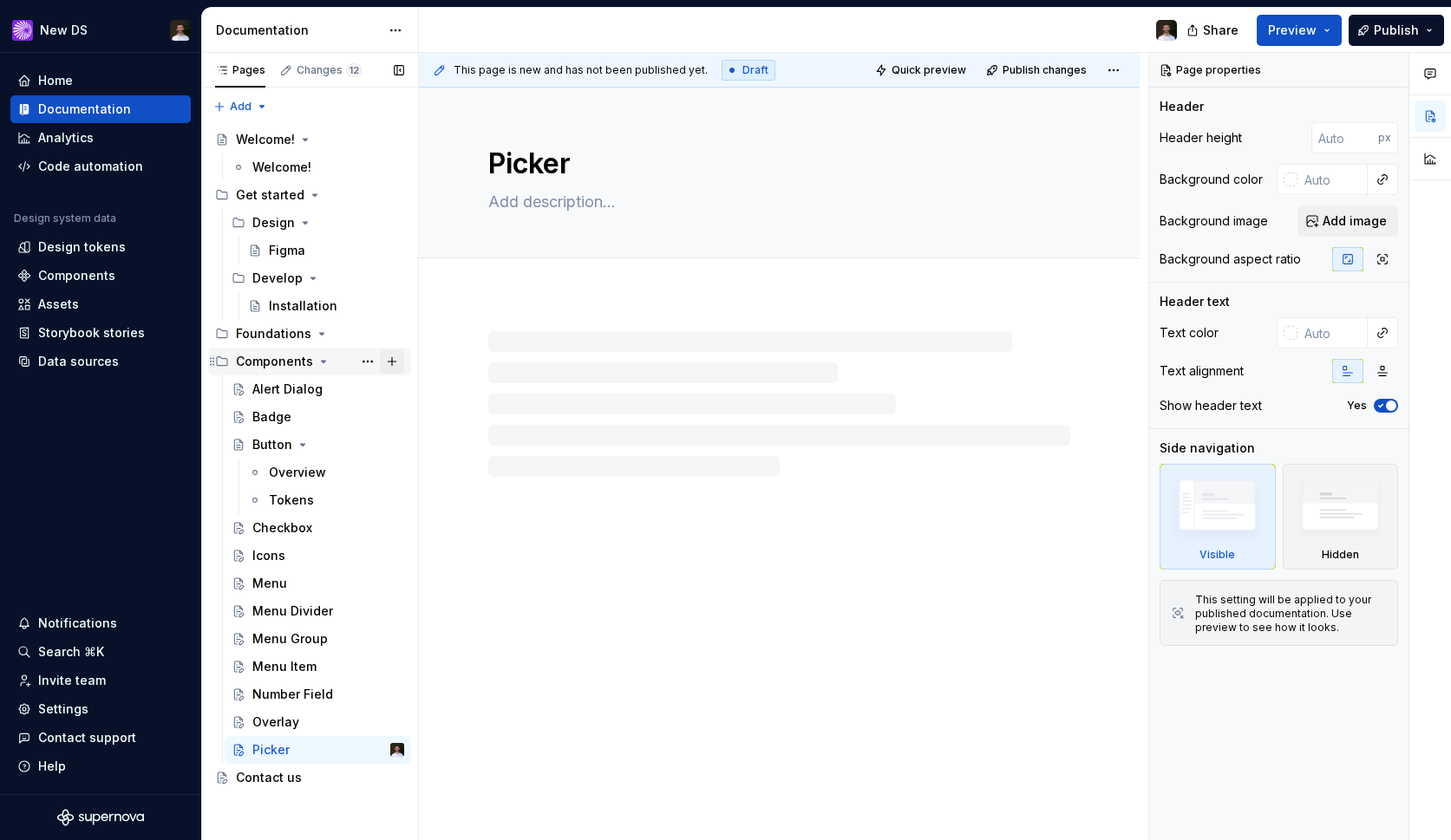
click at [394, 362] on button "Page tree" at bounding box center [392, 361] width 24 height 24
type textarea "*"
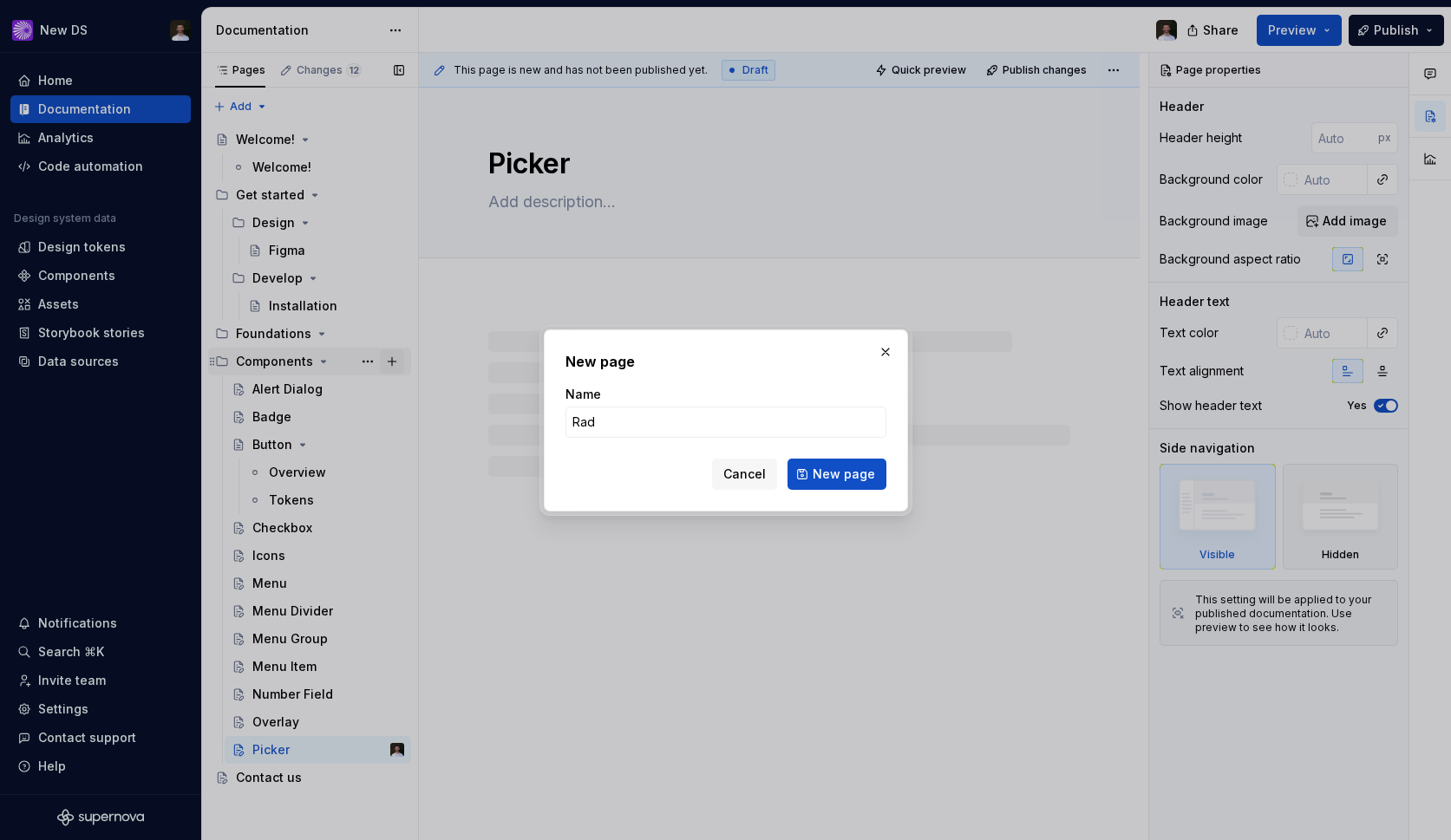
type input "Radi"
type textarea "*"
type input "Radio"
click button "New page" at bounding box center [837, 474] width 99 height 32
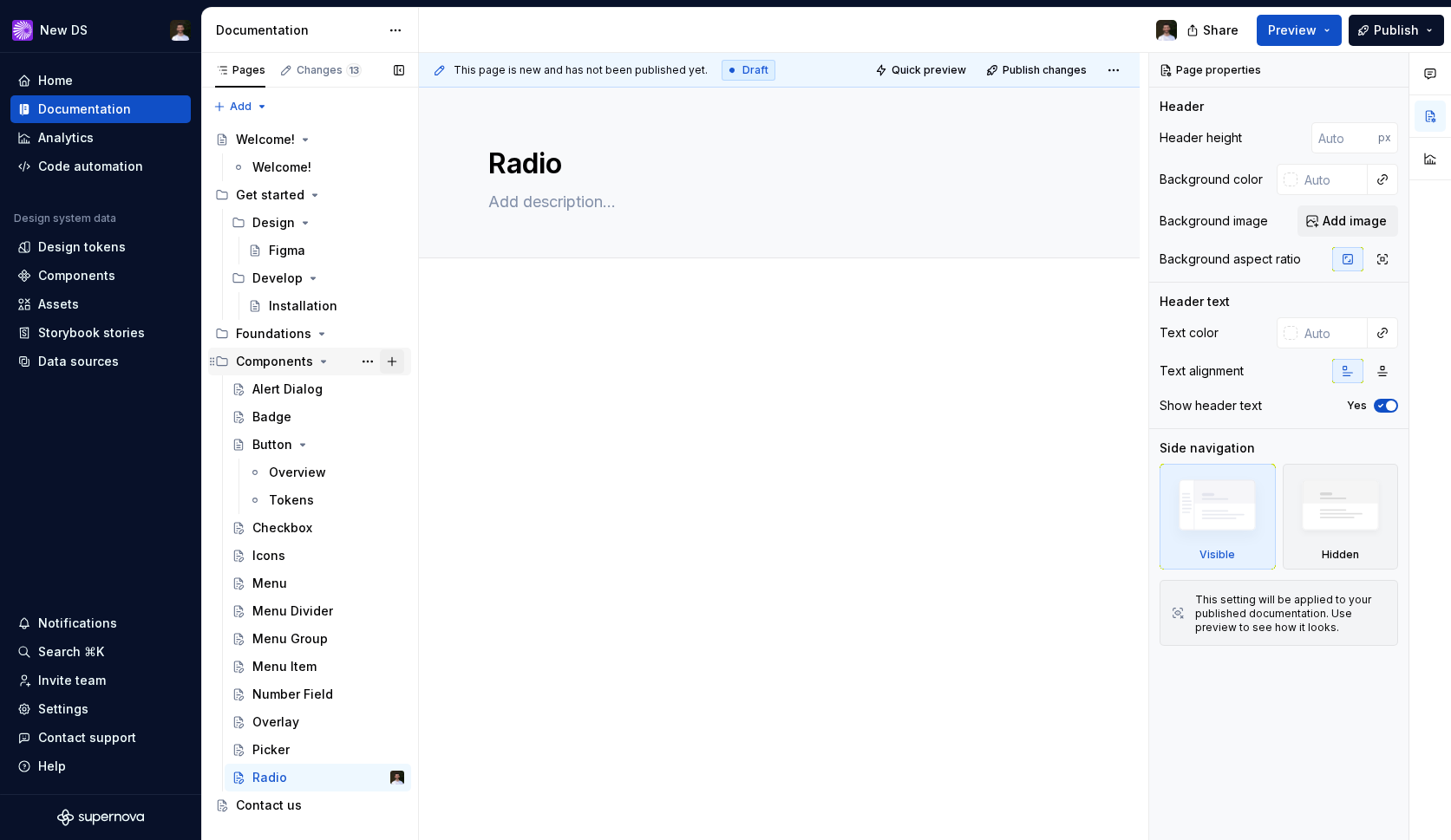
click at [395, 355] on button "Page tree" at bounding box center [392, 361] width 24 height 24
type textarea "*"
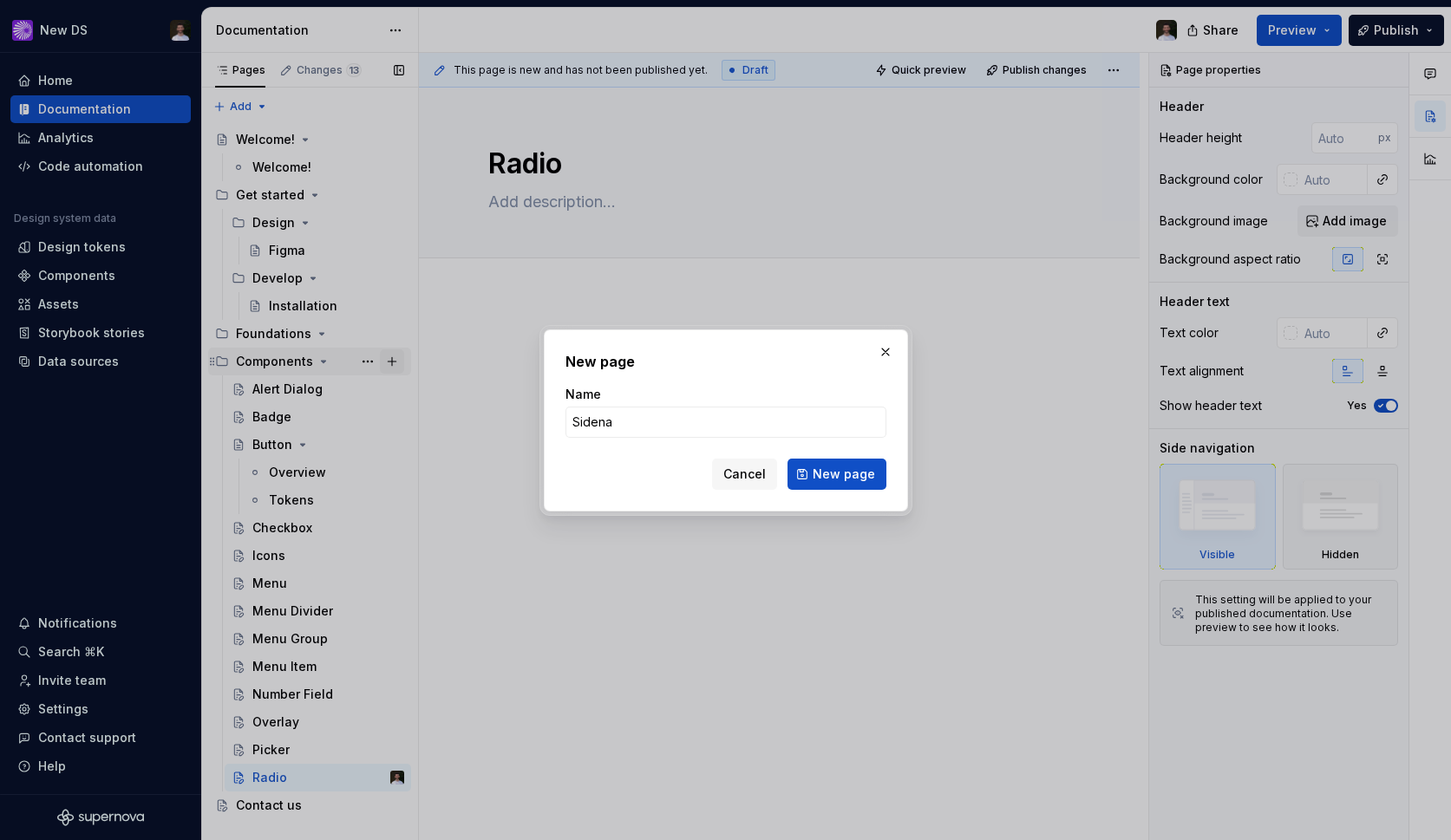
type input "Sidenav"
click button "New page" at bounding box center [837, 474] width 99 height 32
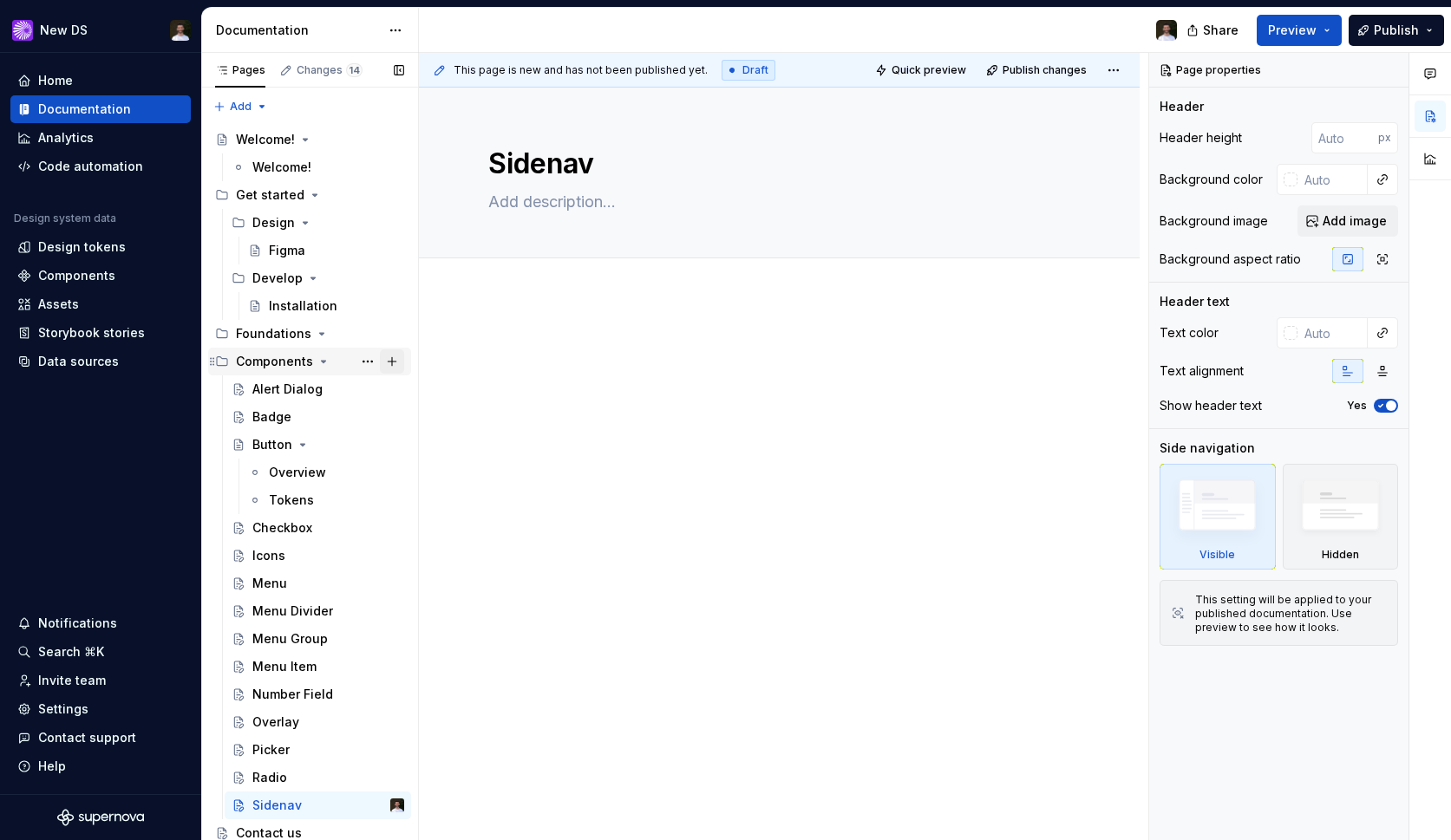
click at [393, 357] on button "Page tree" at bounding box center [392, 361] width 24 height 24
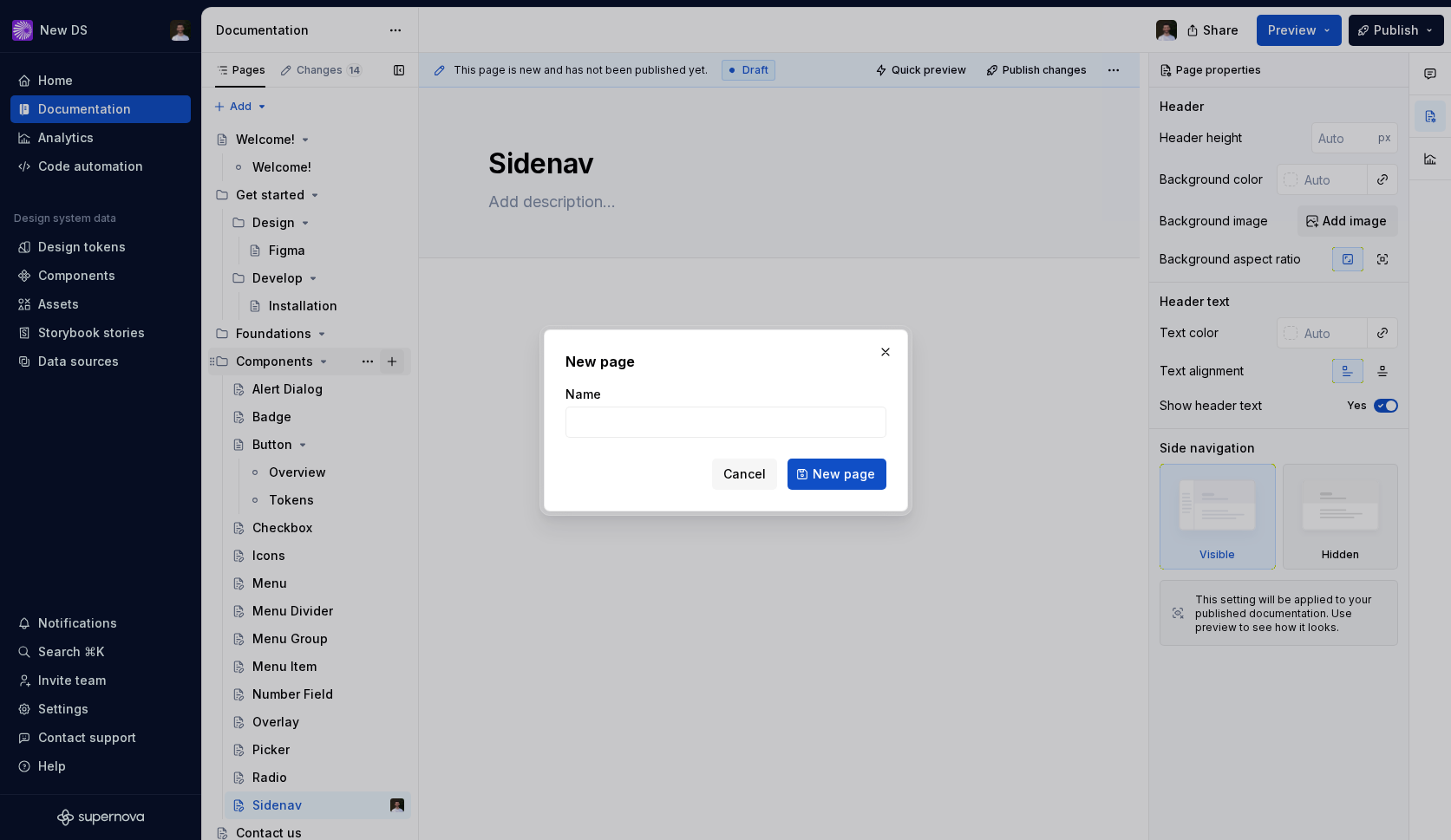
type textarea "*"
type input "Textarea"
click button "New page" at bounding box center [837, 474] width 99 height 32
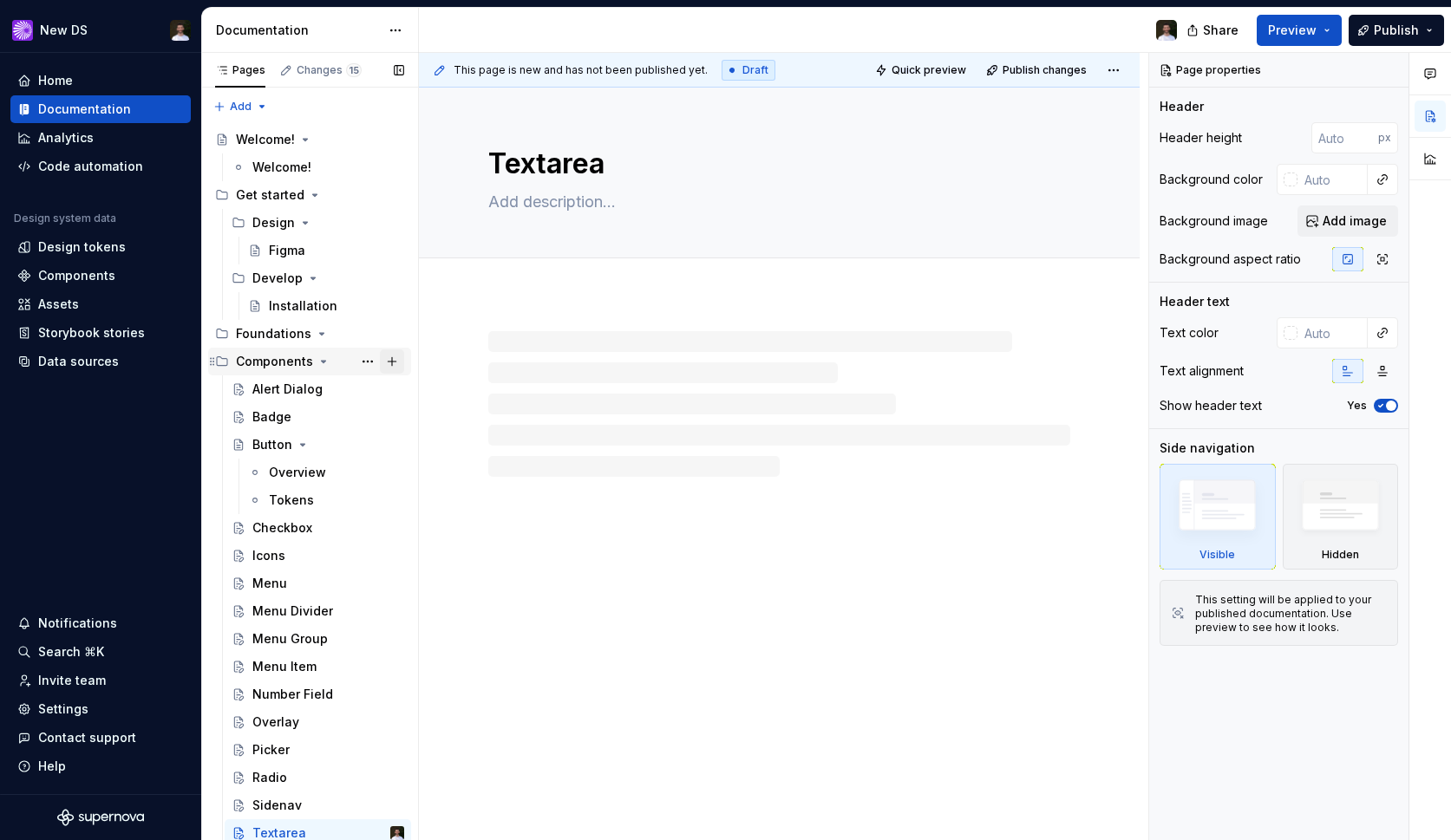
click at [391, 360] on button "Page tree" at bounding box center [392, 361] width 24 height 24
type textarea "*"
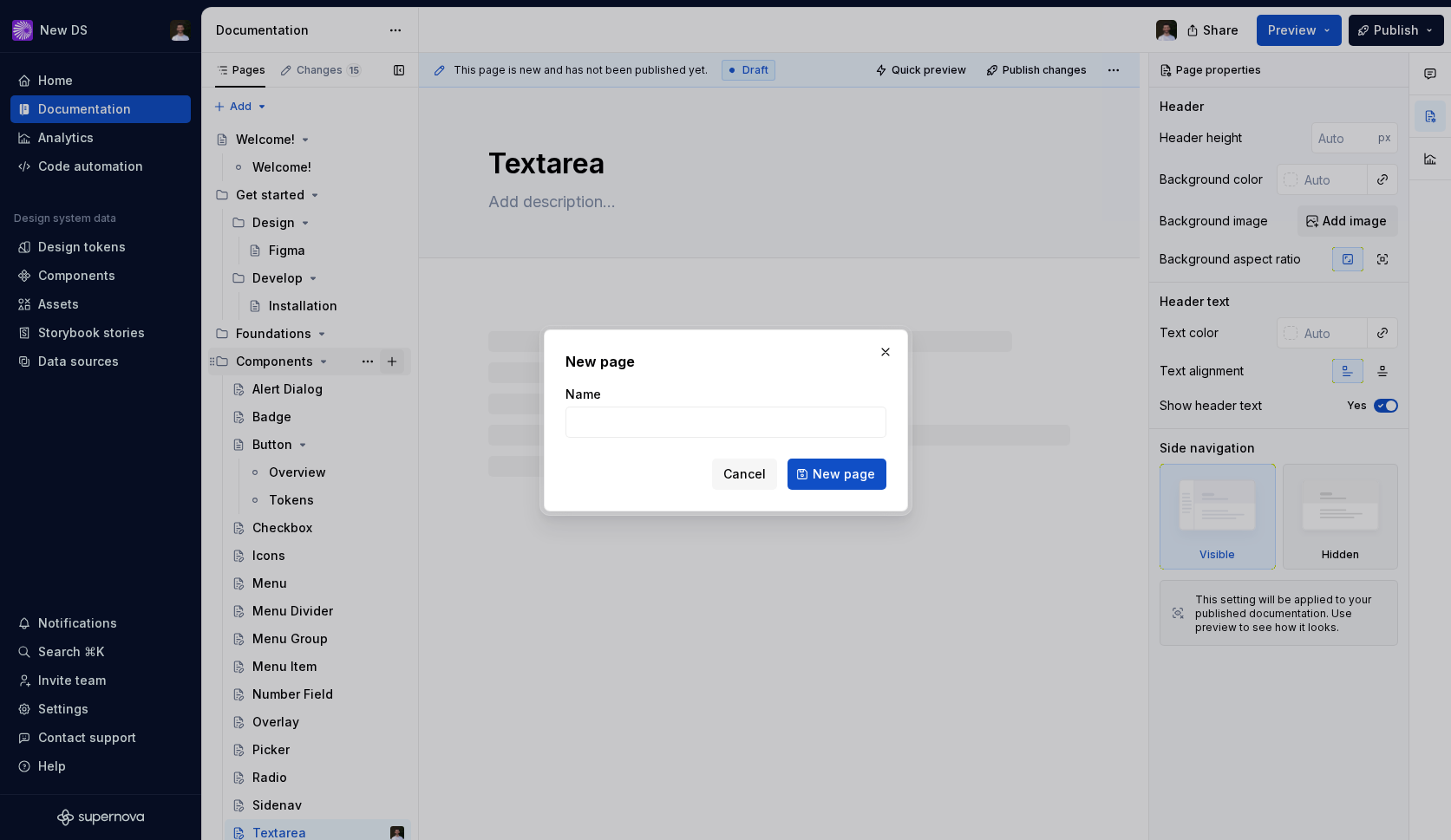
type input "T"
type textarea "*"
type input "Text Fie"
type textarea "*"
type input "Text Field"
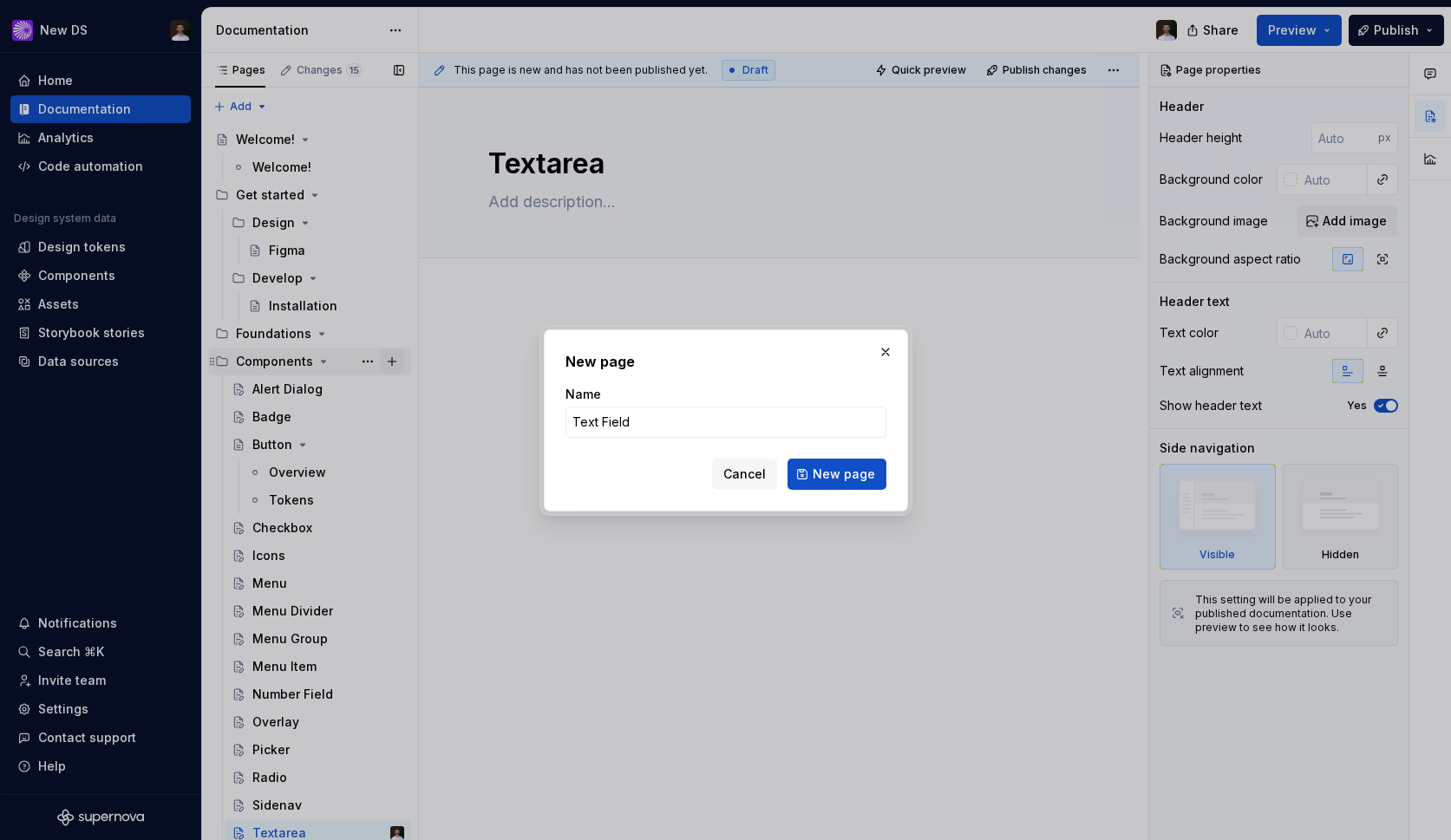
click button "New page" at bounding box center [837, 474] width 99 height 32
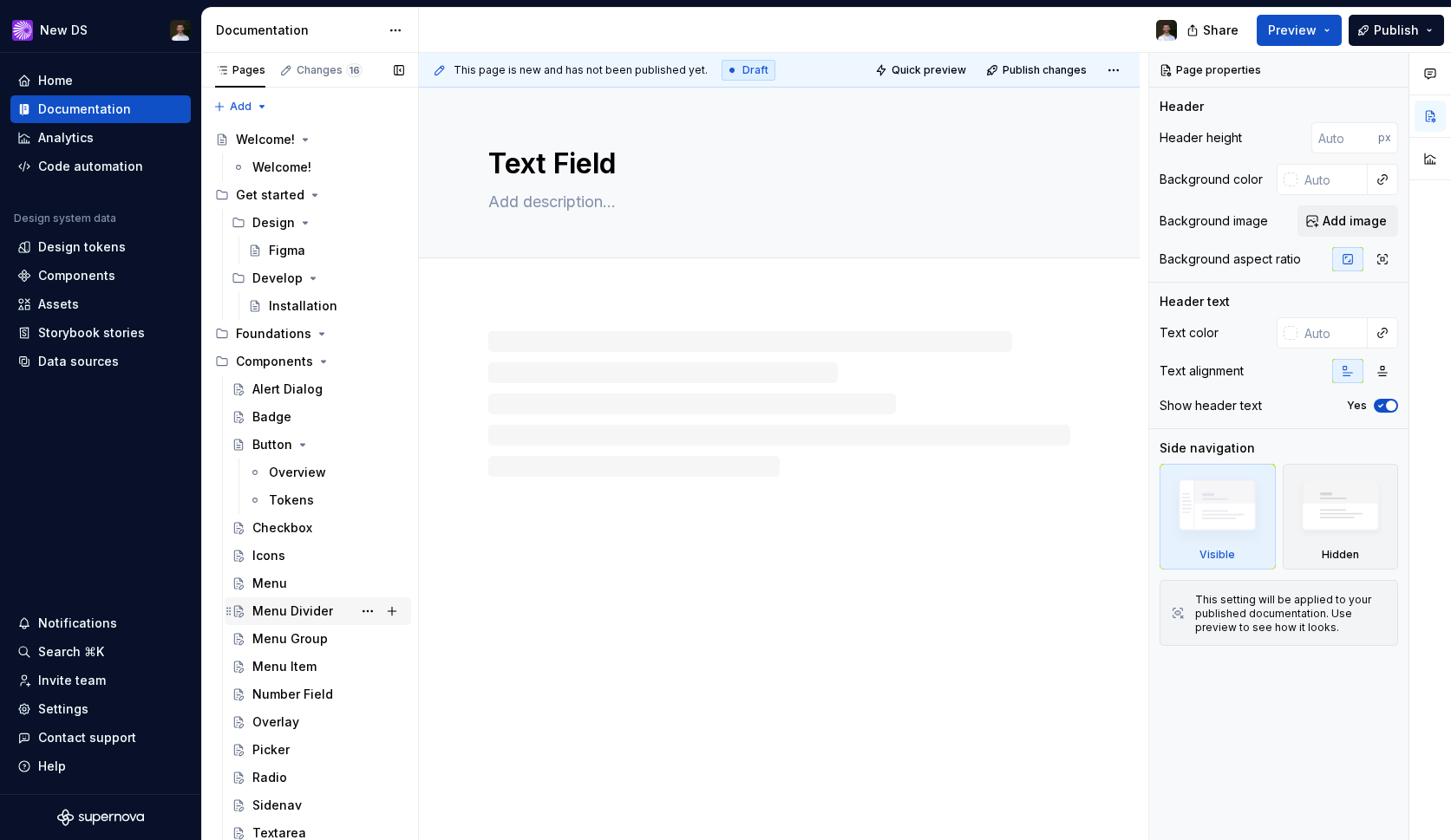
scroll to position [59, 0]
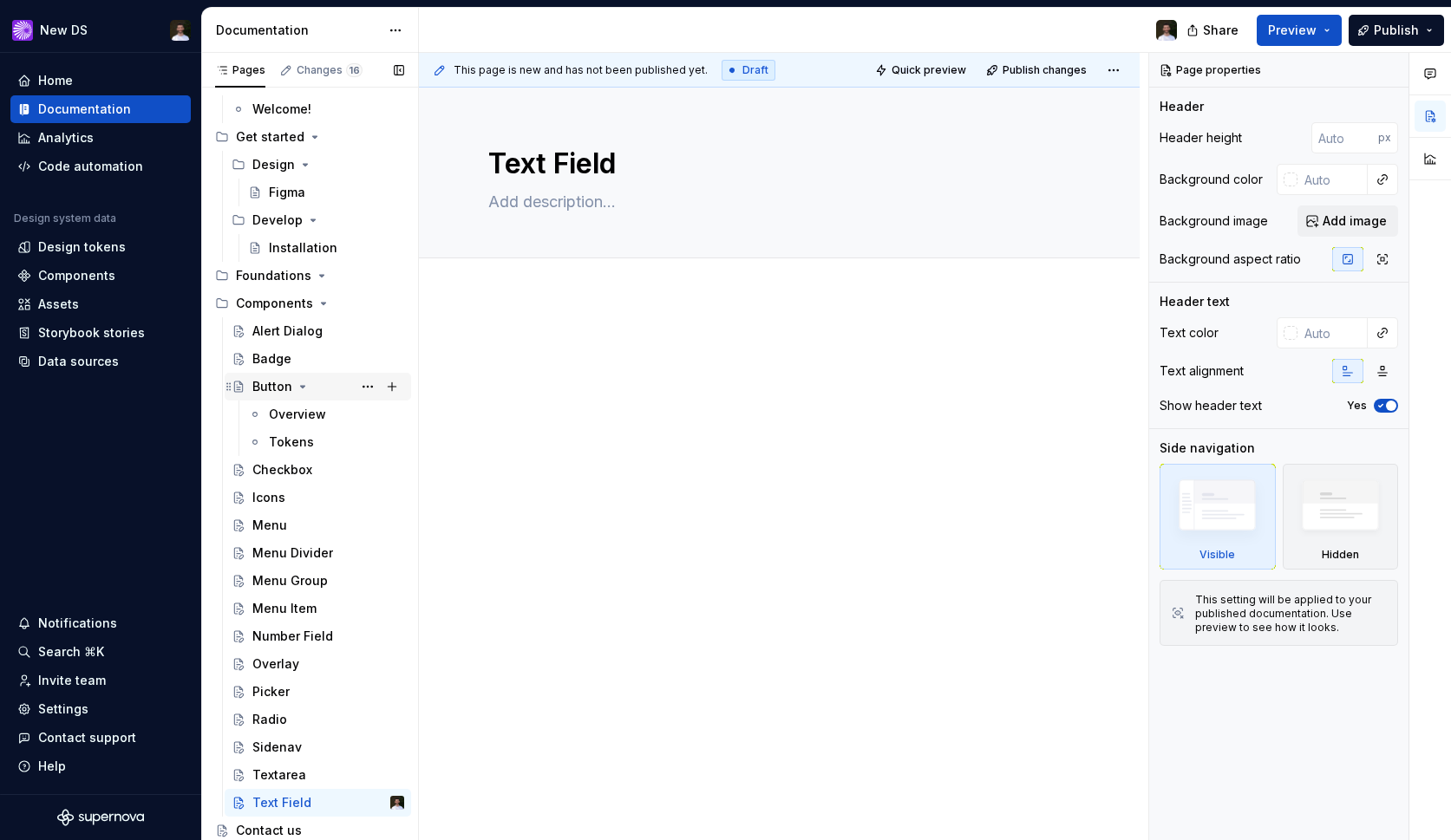
click at [308, 389] on div "Button" at bounding box center [328, 386] width 151 height 24
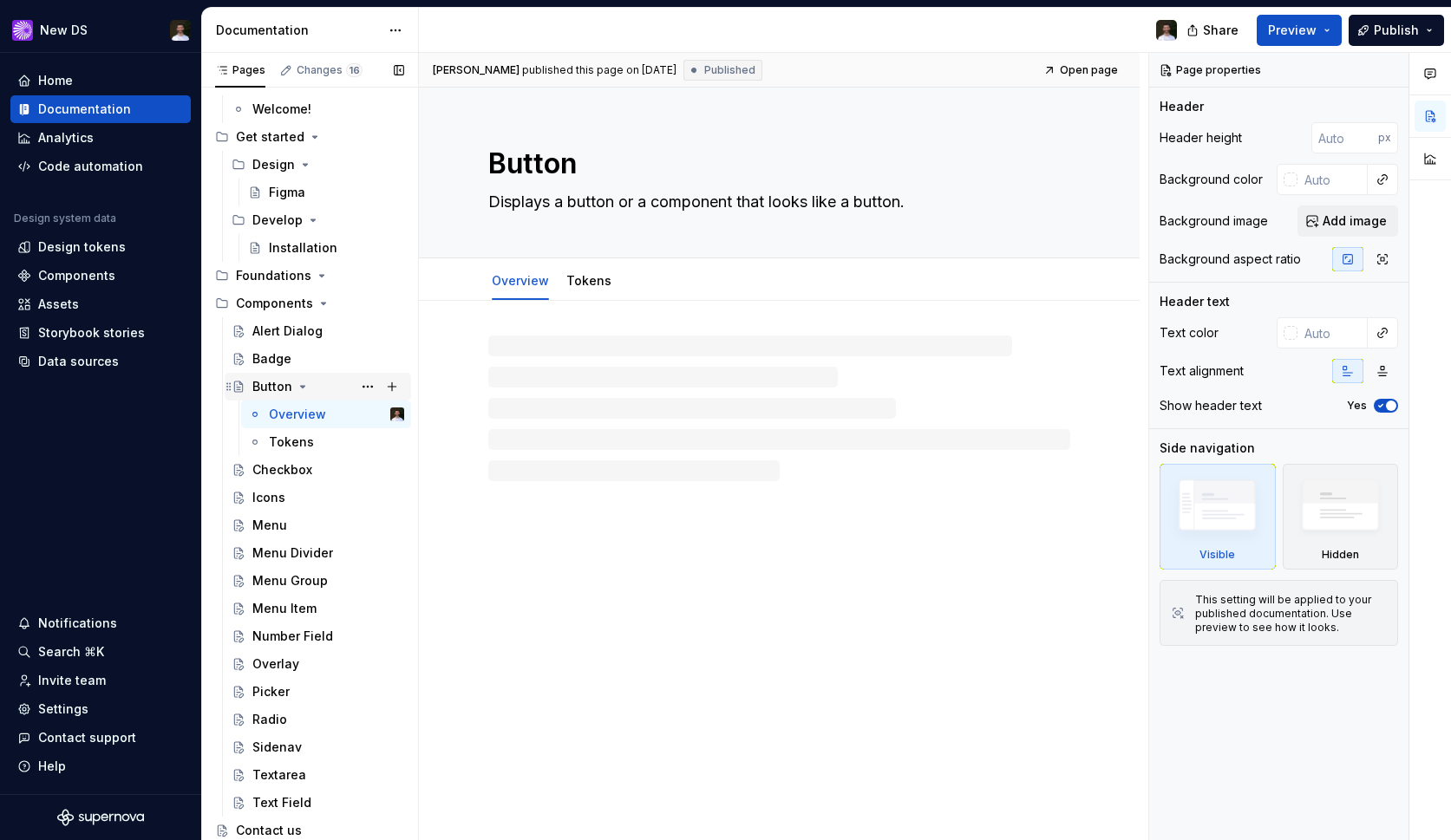
click at [304, 387] on icon "Page tree" at bounding box center [302, 386] width 14 height 14
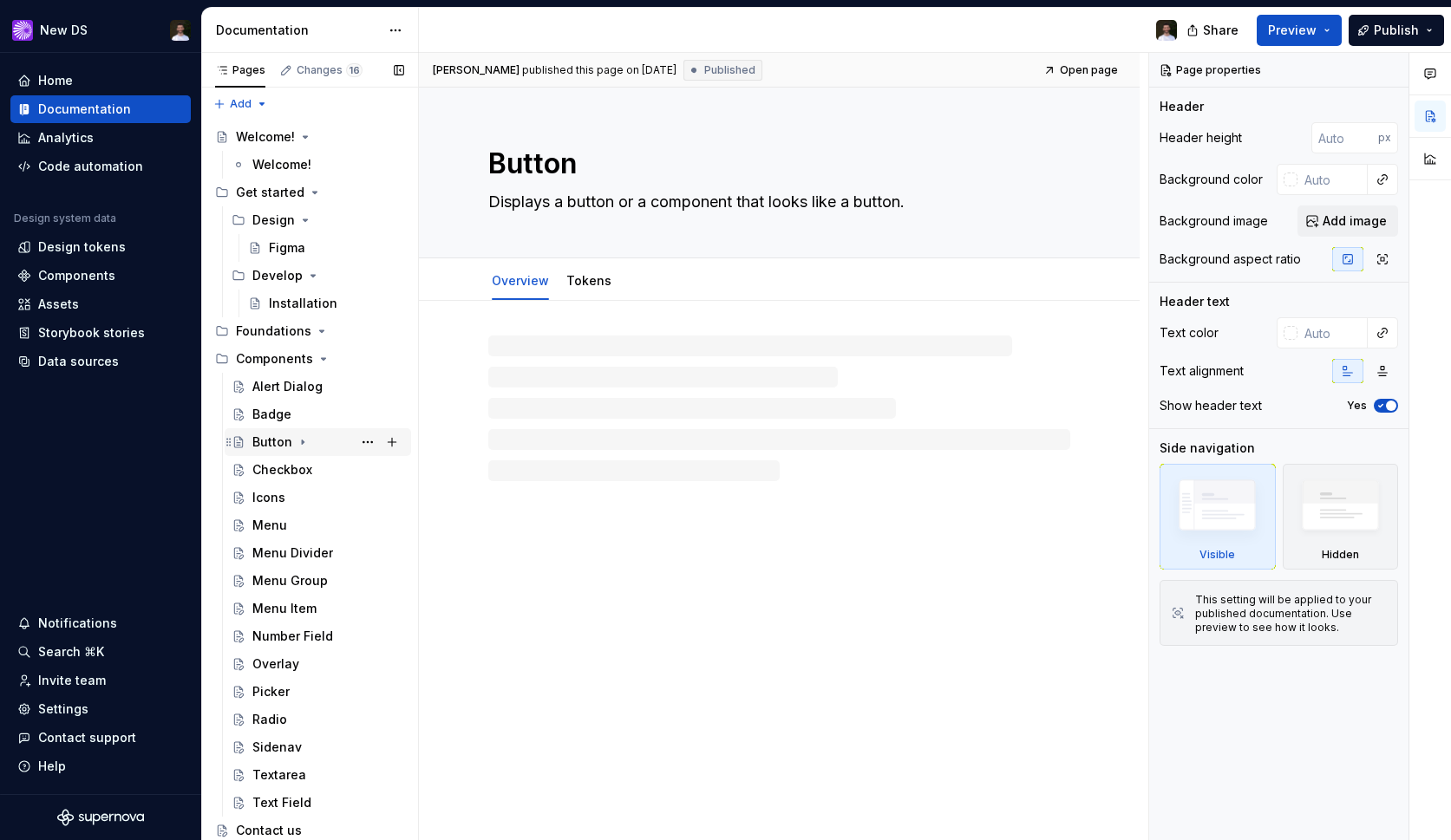
scroll to position [3, 0]
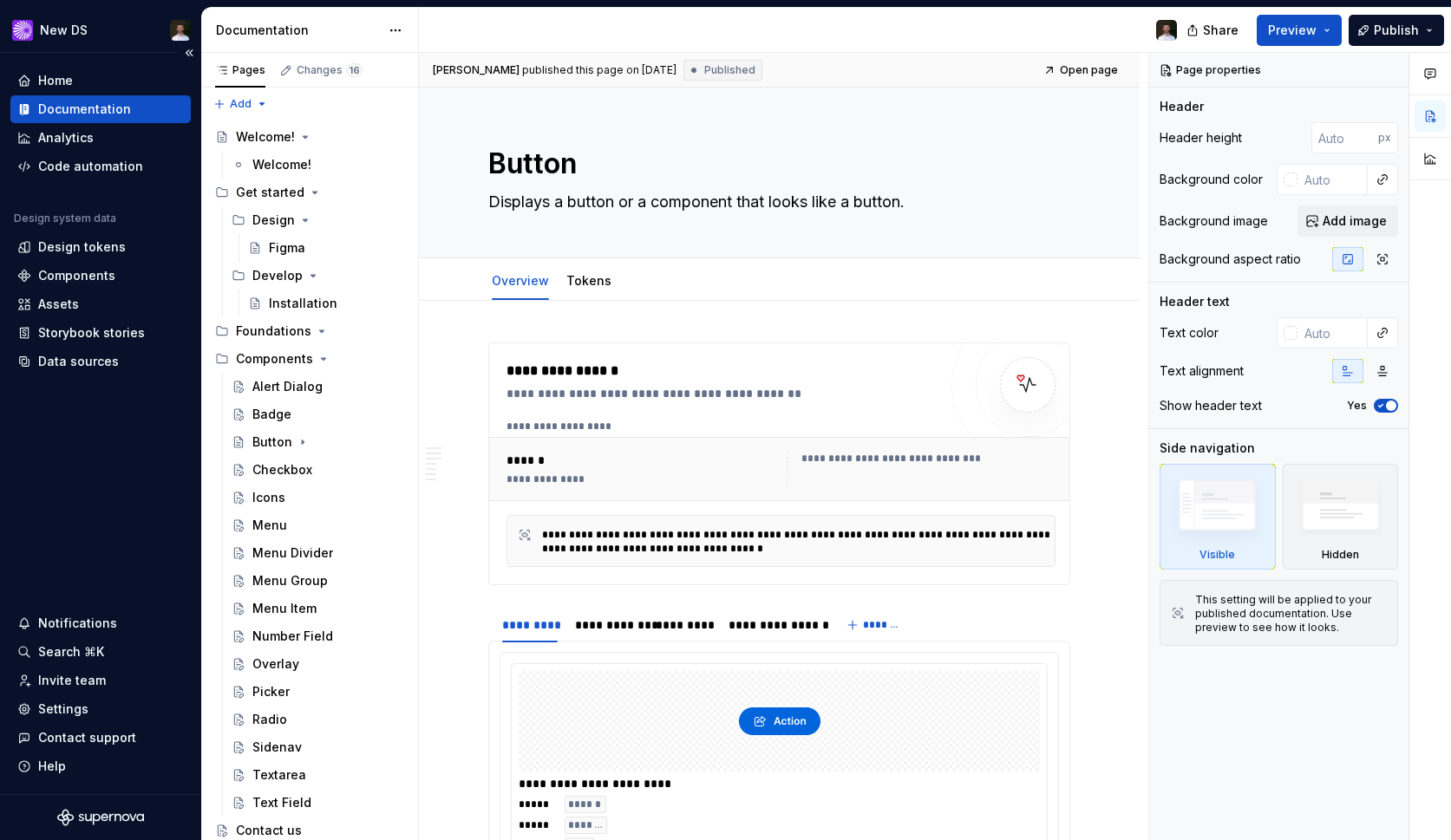
type textarea "*"
